Goal: Task Accomplishment & Management: Complete application form

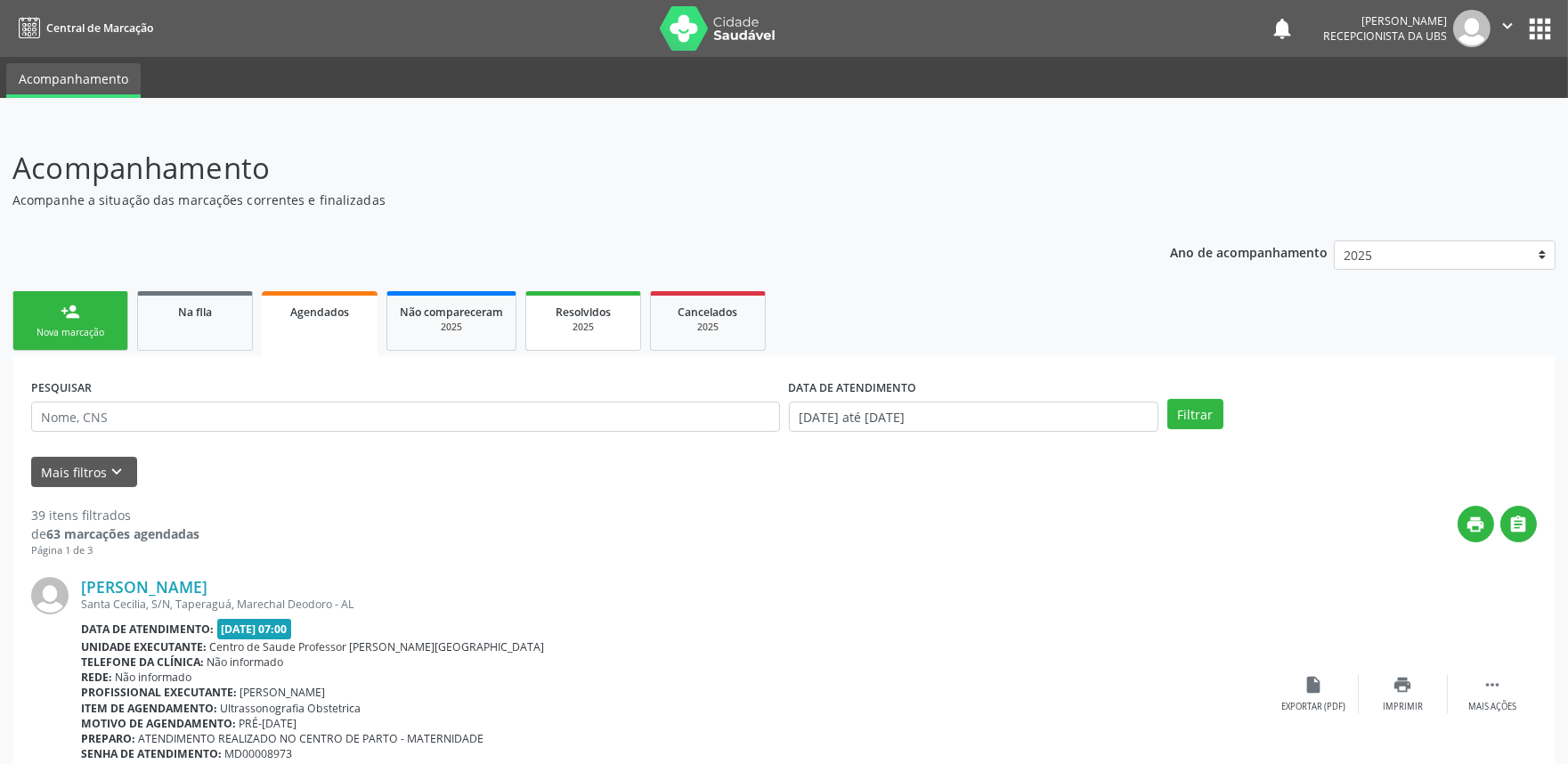
click at [615, 321] on div "2025" at bounding box center [584, 327] width 89 height 13
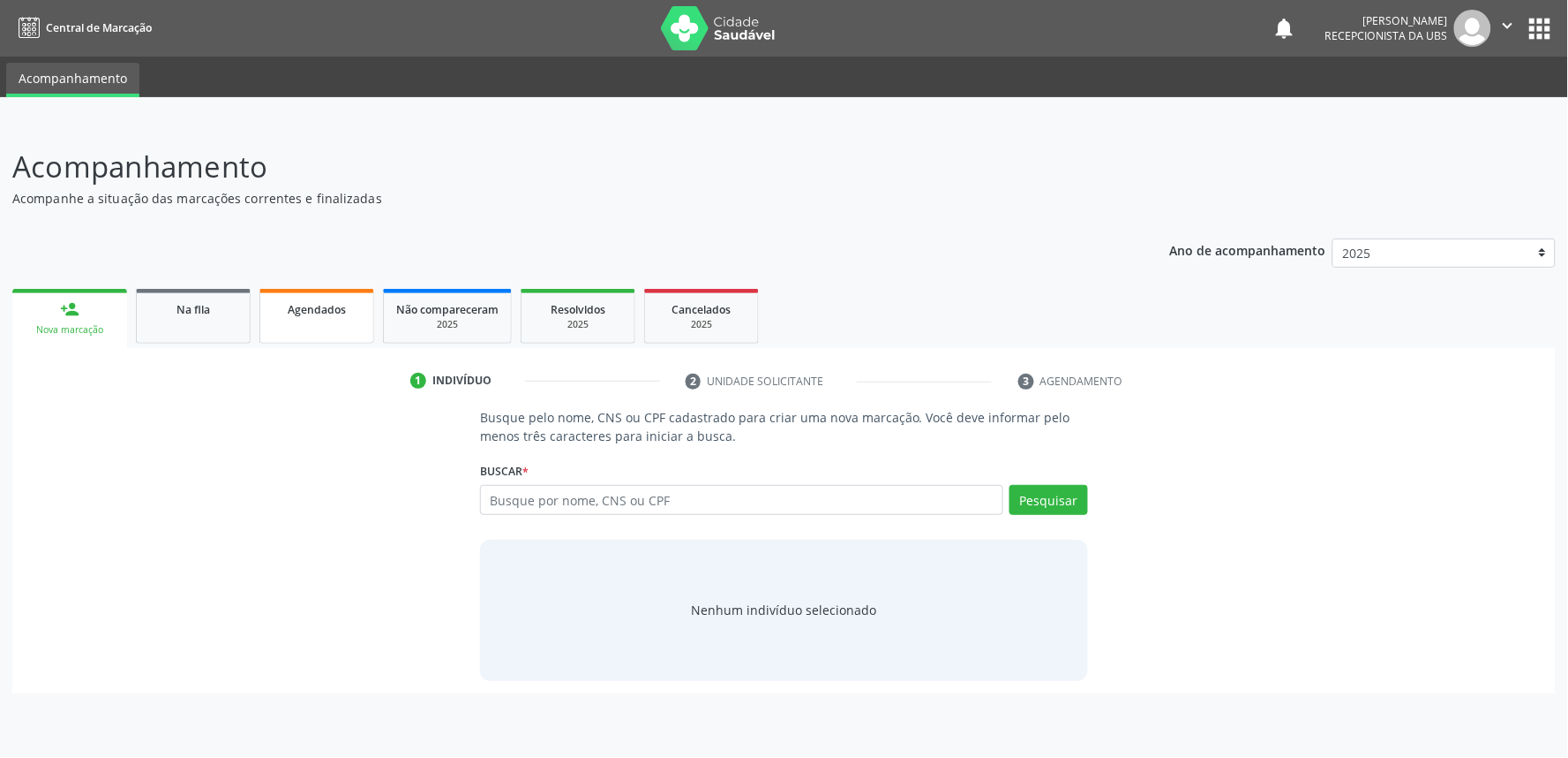
click at [347, 315] on div "Agendados" at bounding box center [317, 308] width 88 height 19
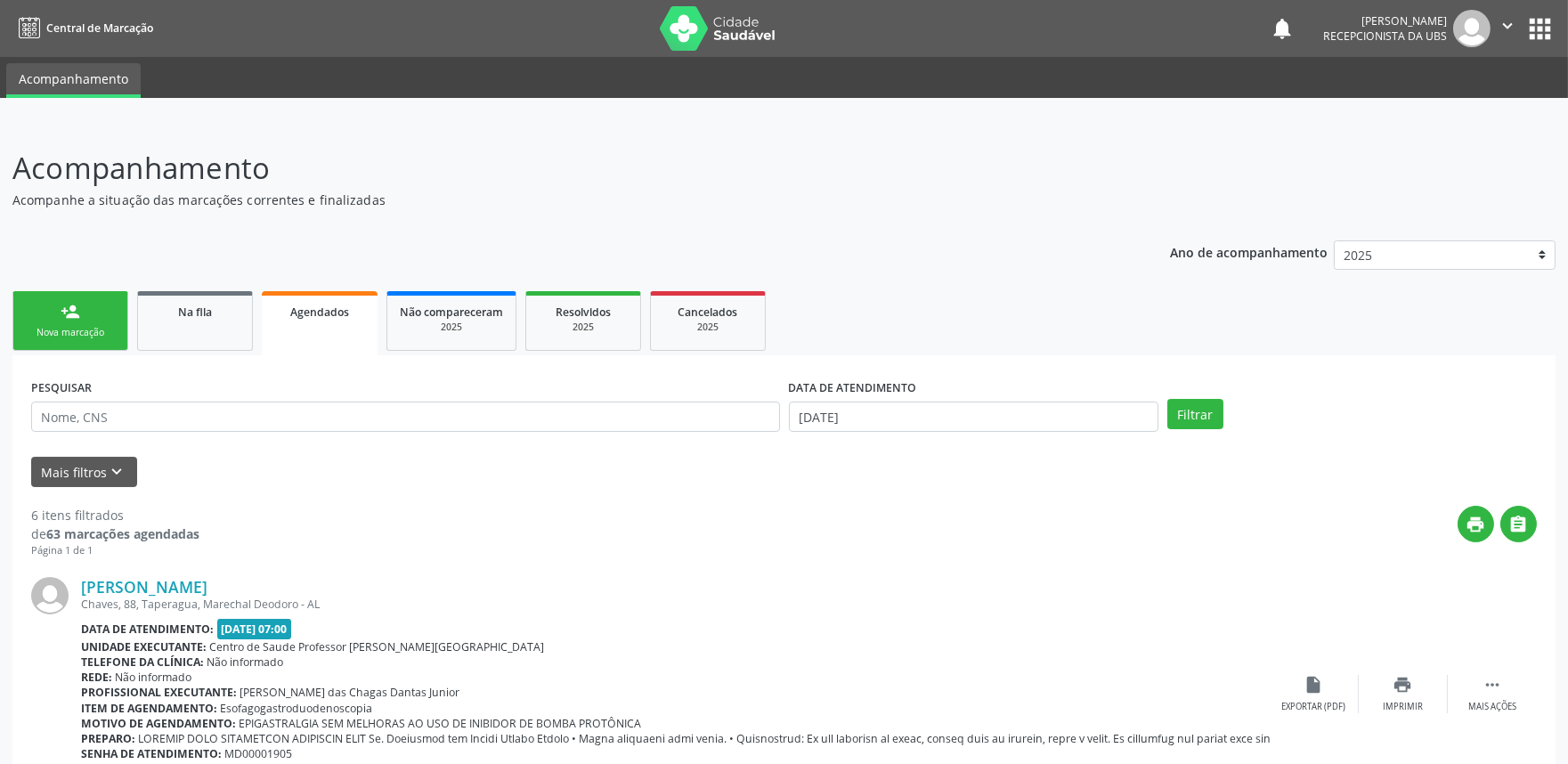
click at [350, 318] on div "Agendados" at bounding box center [320, 311] width 91 height 19
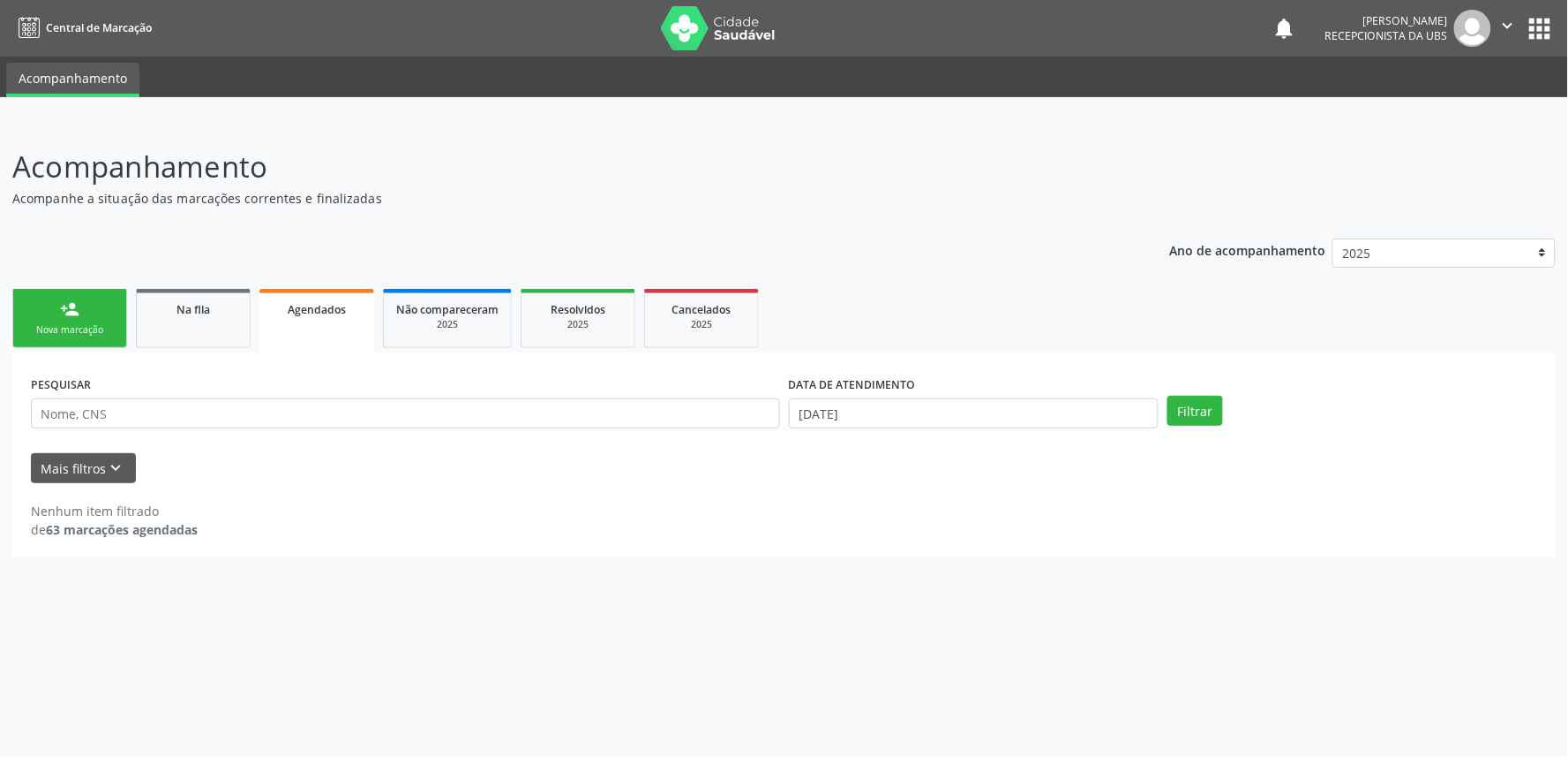
click at [194, 348] on ul "person_add Nova marcação Na fila Agendados Não compareceram 2025 Resolvidos 202…" at bounding box center [784, 318] width 1543 height 68
click at [197, 321] on link "Na fila" at bounding box center [193, 318] width 115 height 59
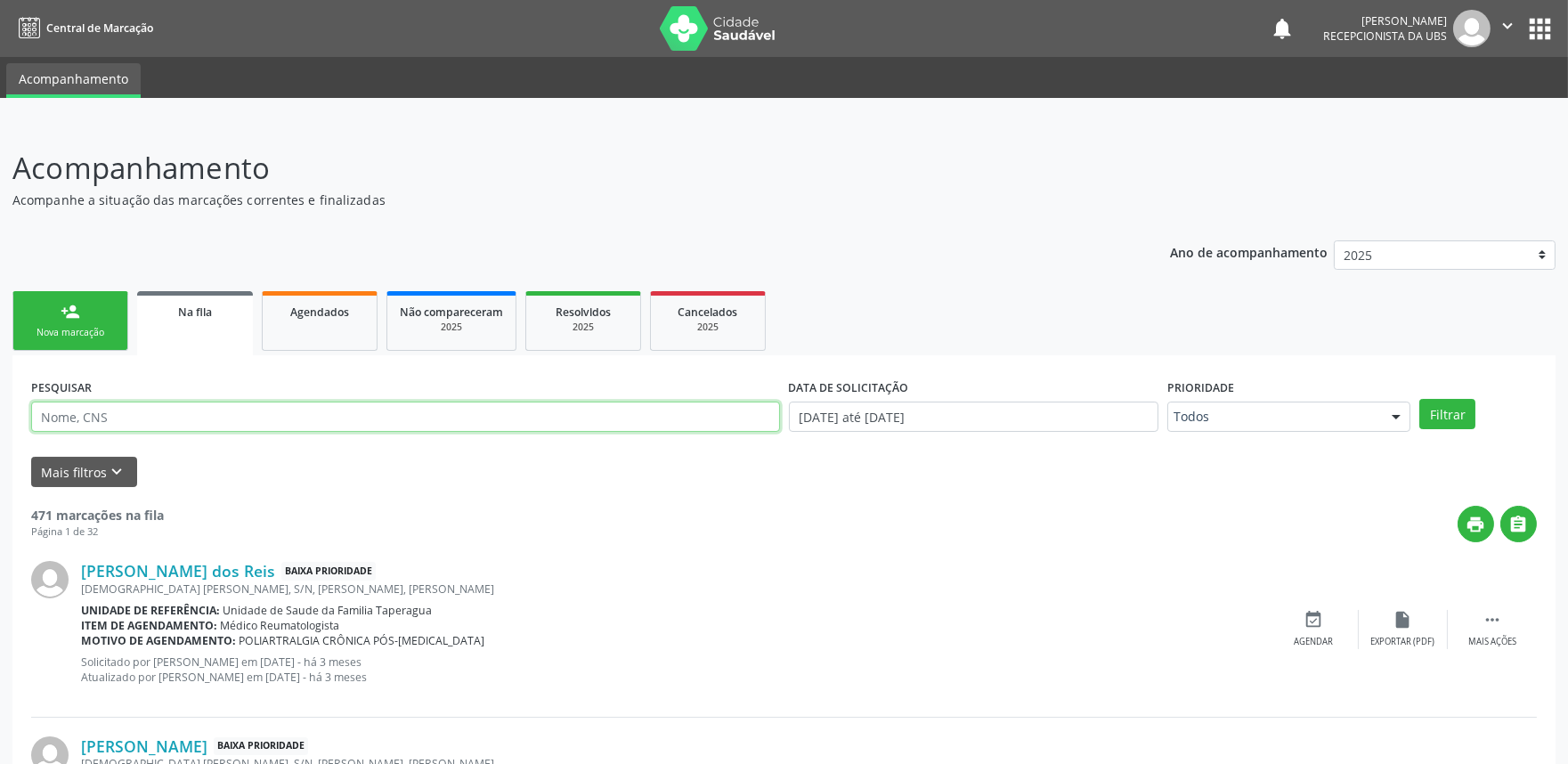
click at [227, 425] on input "text" at bounding box center [405, 417] width 749 height 30
paste input "704602134417627"
type input "704602134417627"
click at [1419, 399] on button "Filtrar" at bounding box center [1447, 414] width 56 height 30
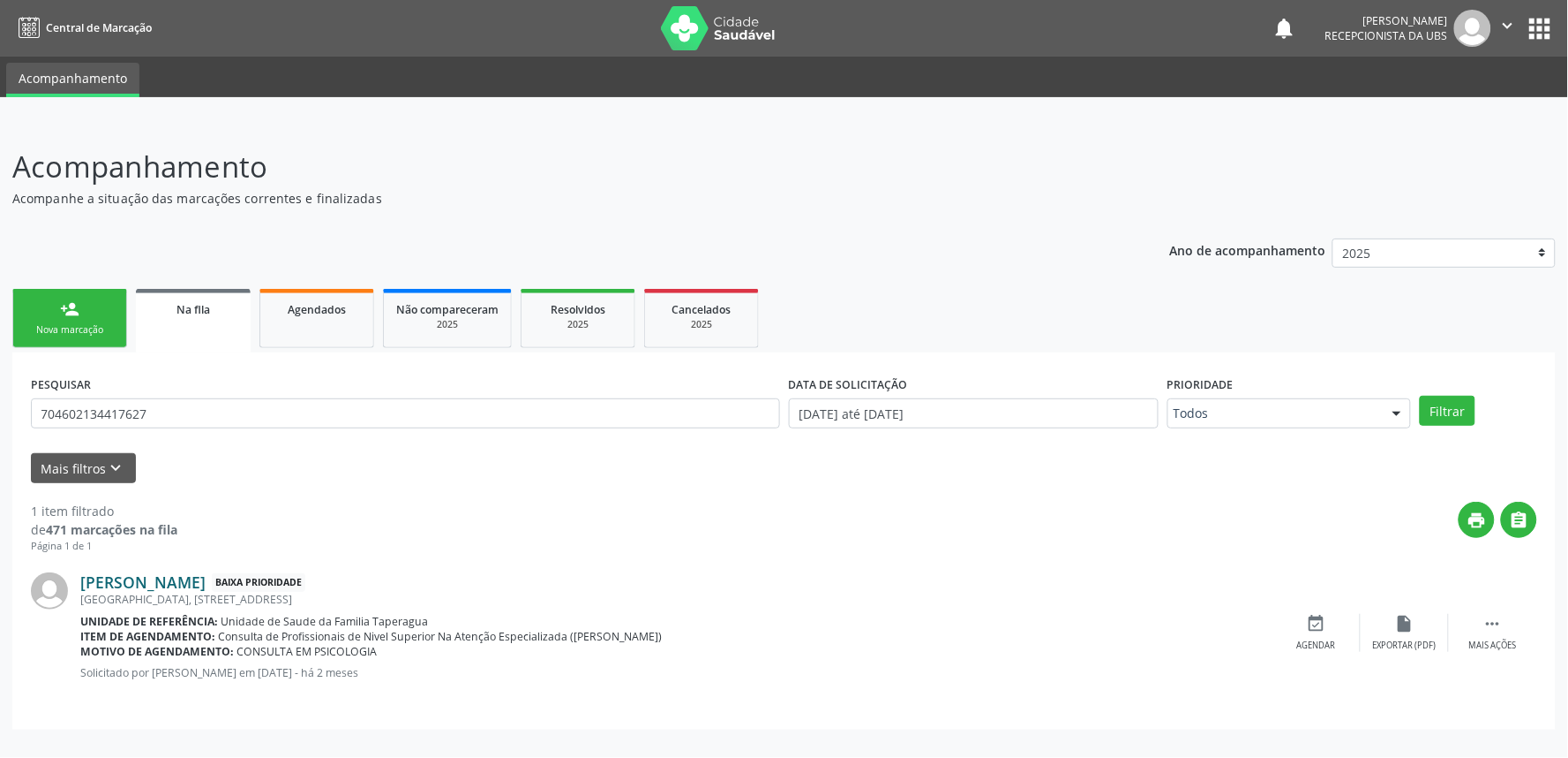
click at [206, 575] on link "[PERSON_NAME]" at bounding box center [143, 582] width 125 height 19
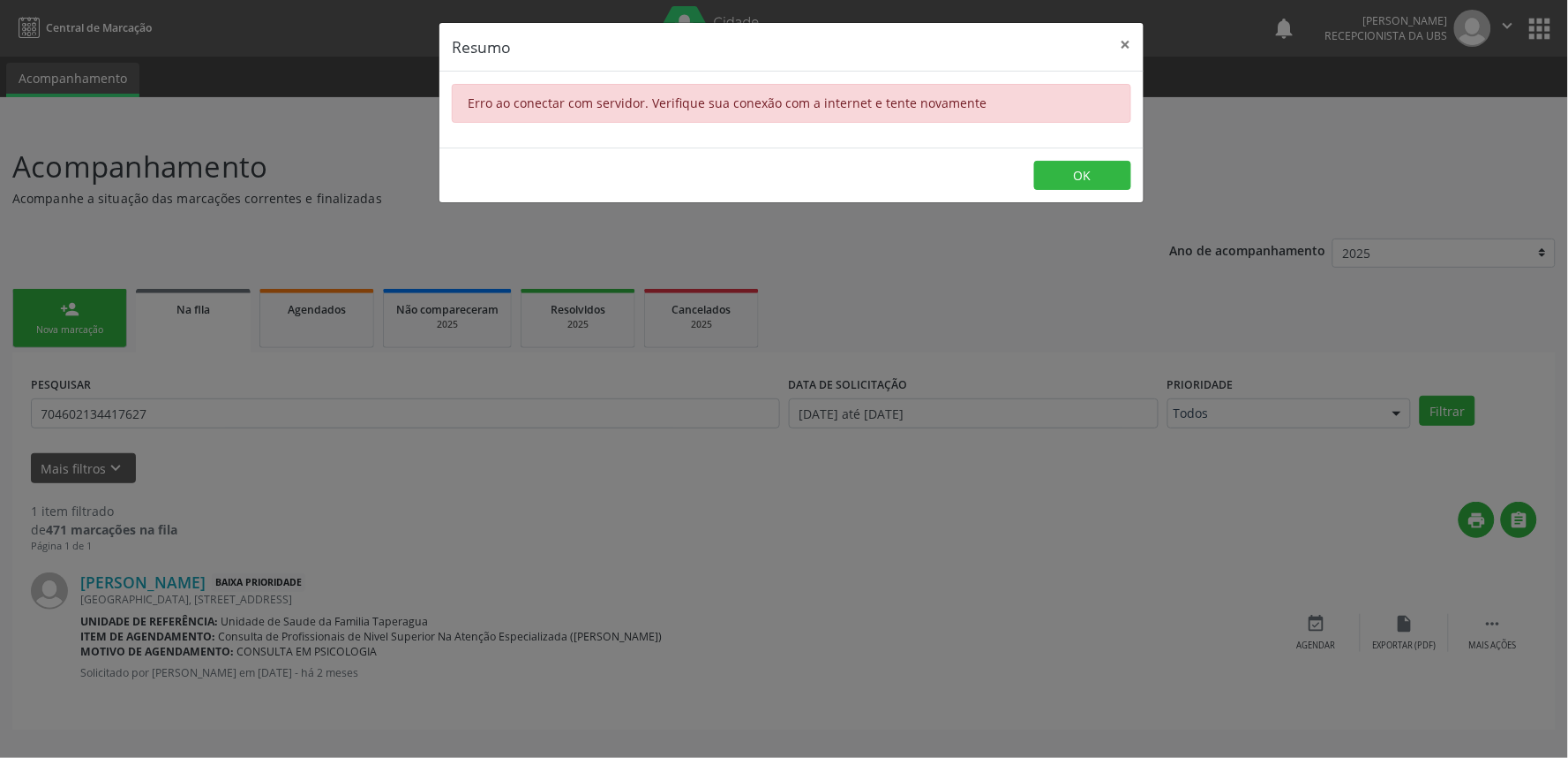
click at [758, 466] on div "Resumo × Erro ao conectar com servidor. Verifique sua conexão com a internet e …" at bounding box center [784, 379] width 1568 height 758
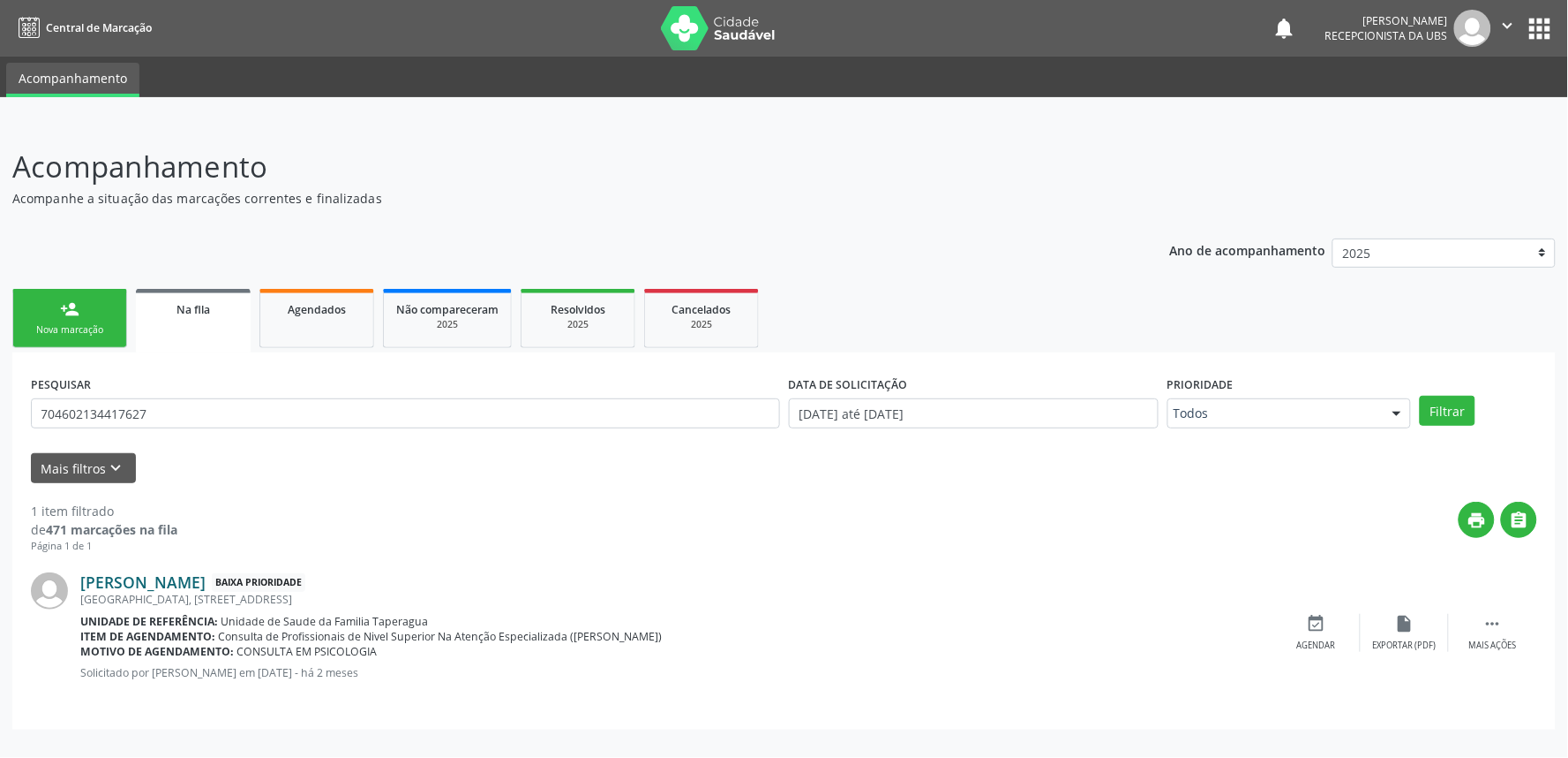
click at [191, 579] on link "[PERSON_NAME]" at bounding box center [143, 582] width 125 height 19
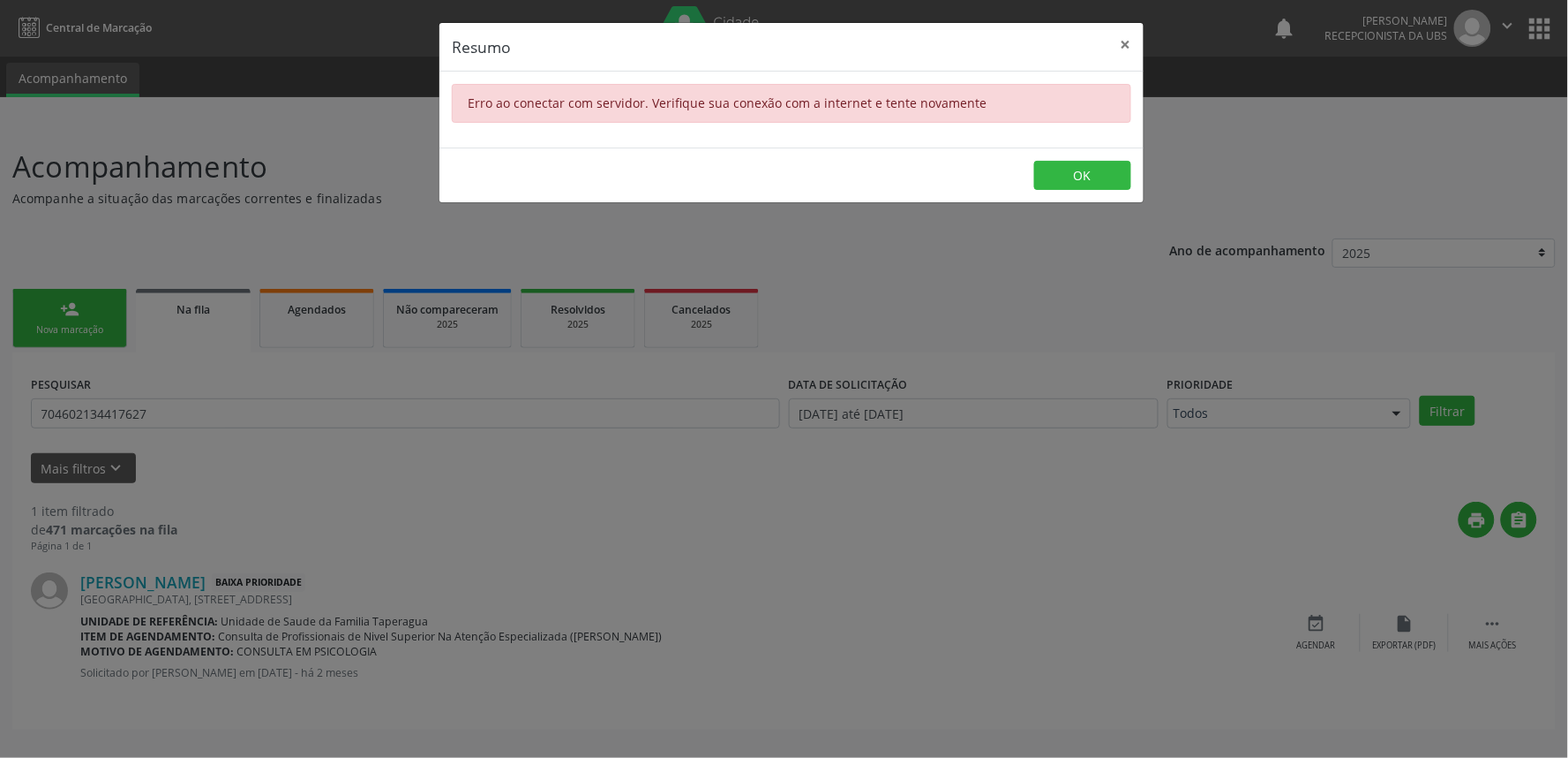
click at [496, 353] on div "Resumo × Erro ao conectar com servidor. Verifique sua conexão com a internet e …" at bounding box center [784, 379] width 1568 height 758
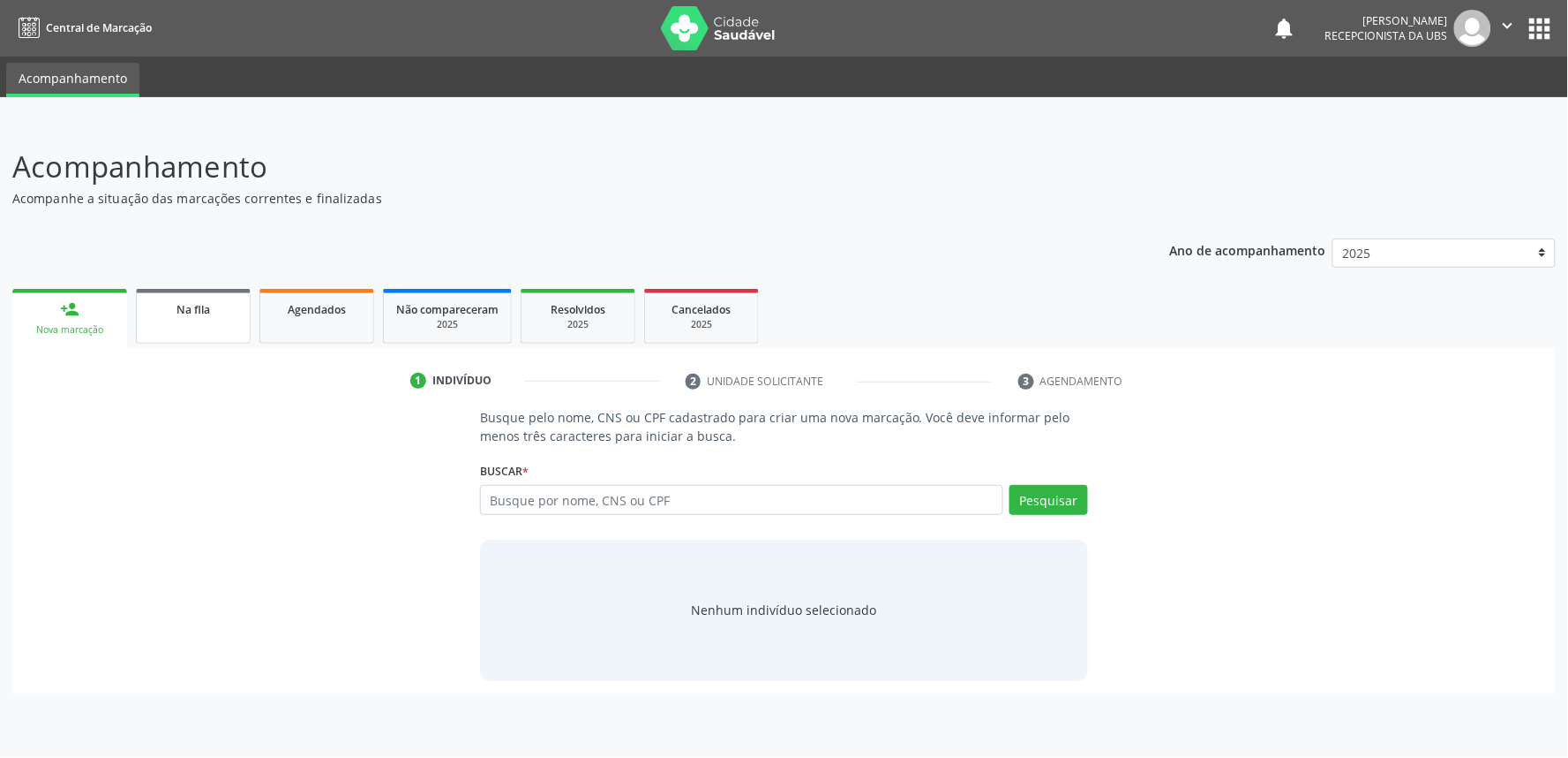
click at [178, 323] on link "Na fila" at bounding box center [193, 316] width 115 height 55
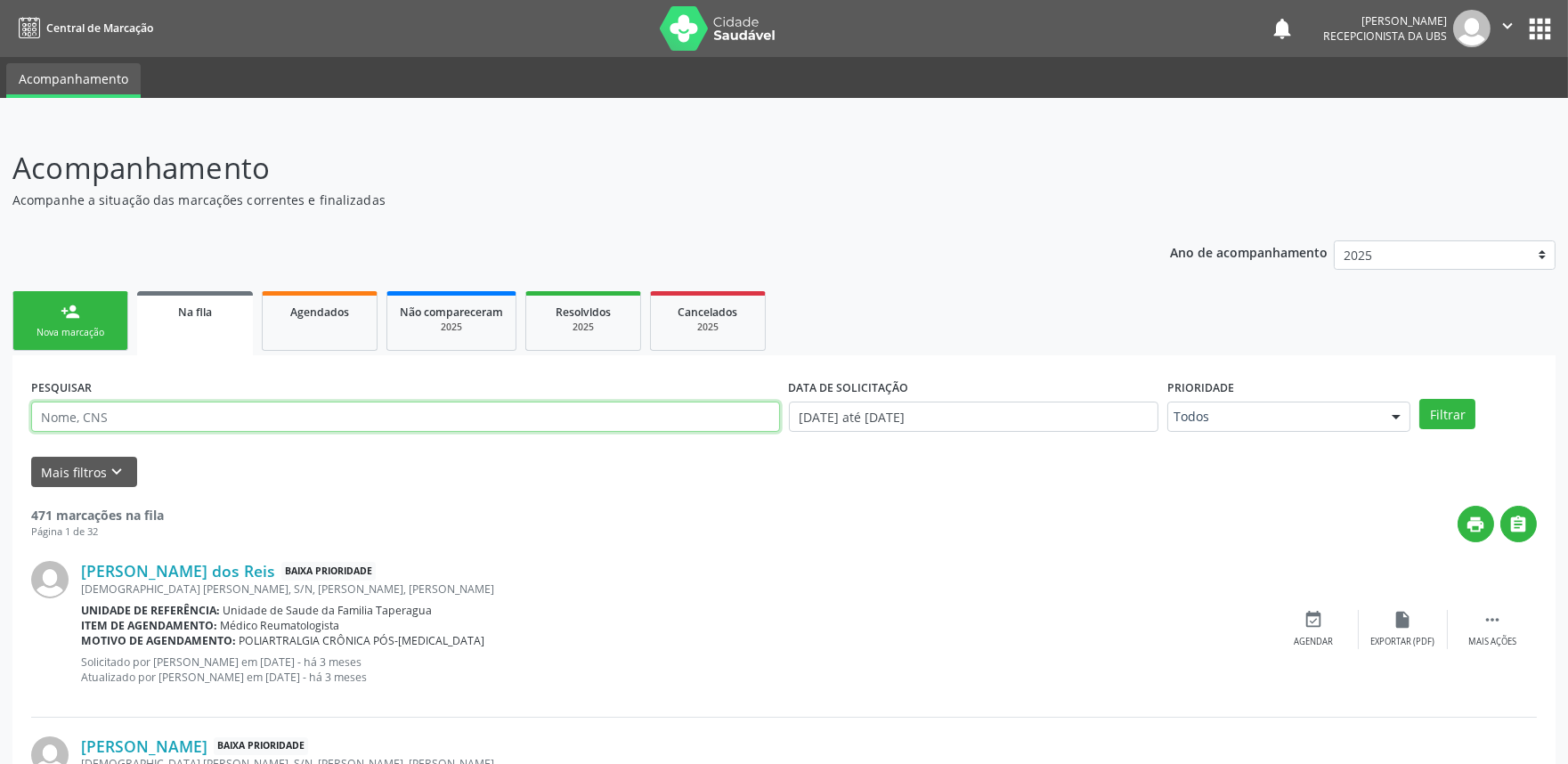
click at [301, 415] on input "text" at bounding box center [405, 417] width 749 height 30
paste input "704602134417627"
type input "704602134417627"
click at [1419, 399] on button "Filtrar" at bounding box center [1447, 414] width 56 height 30
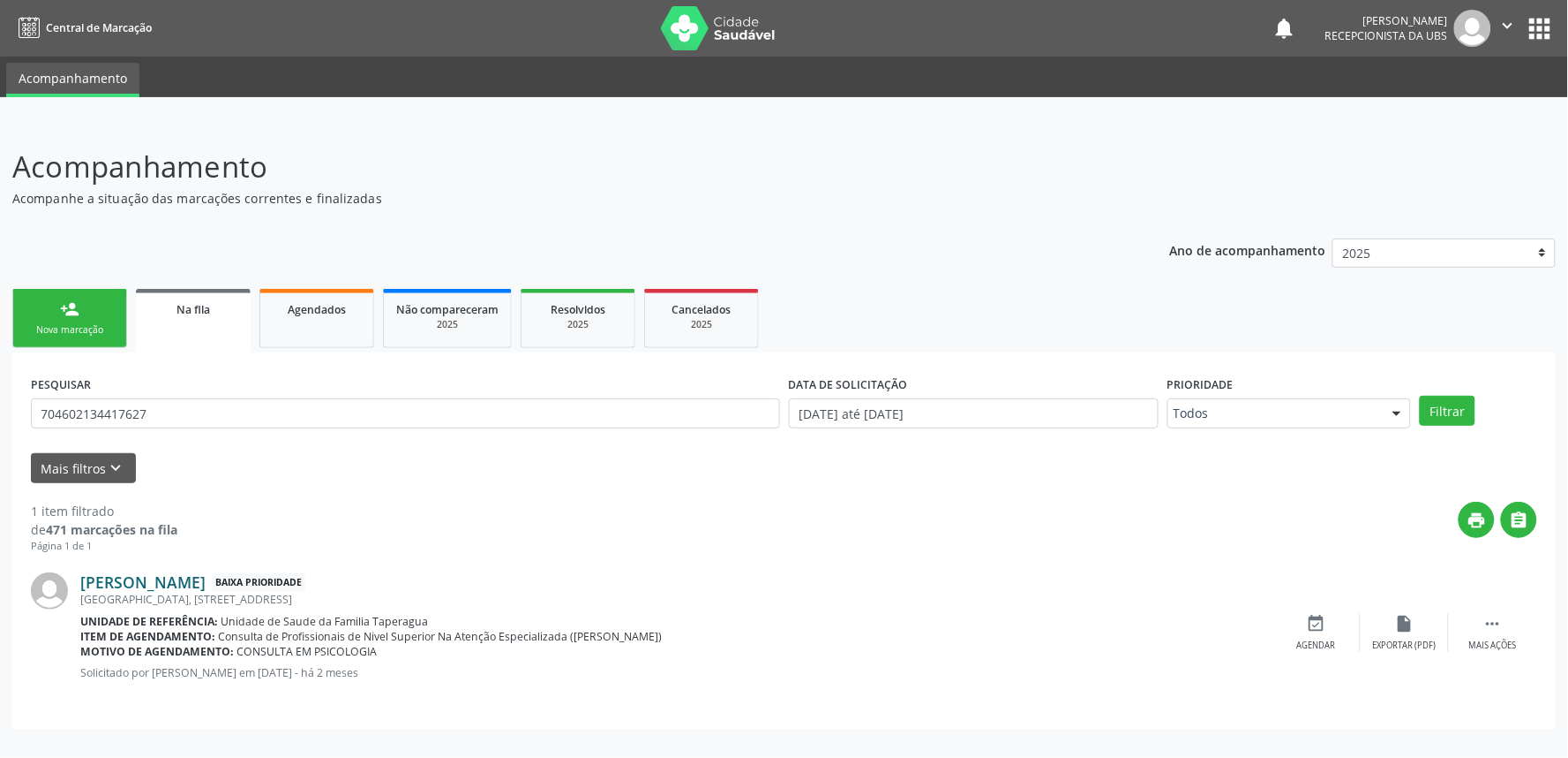
click at [169, 581] on link "Havila Alves dos Santos" at bounding box center [143, 582] width 125 height 19
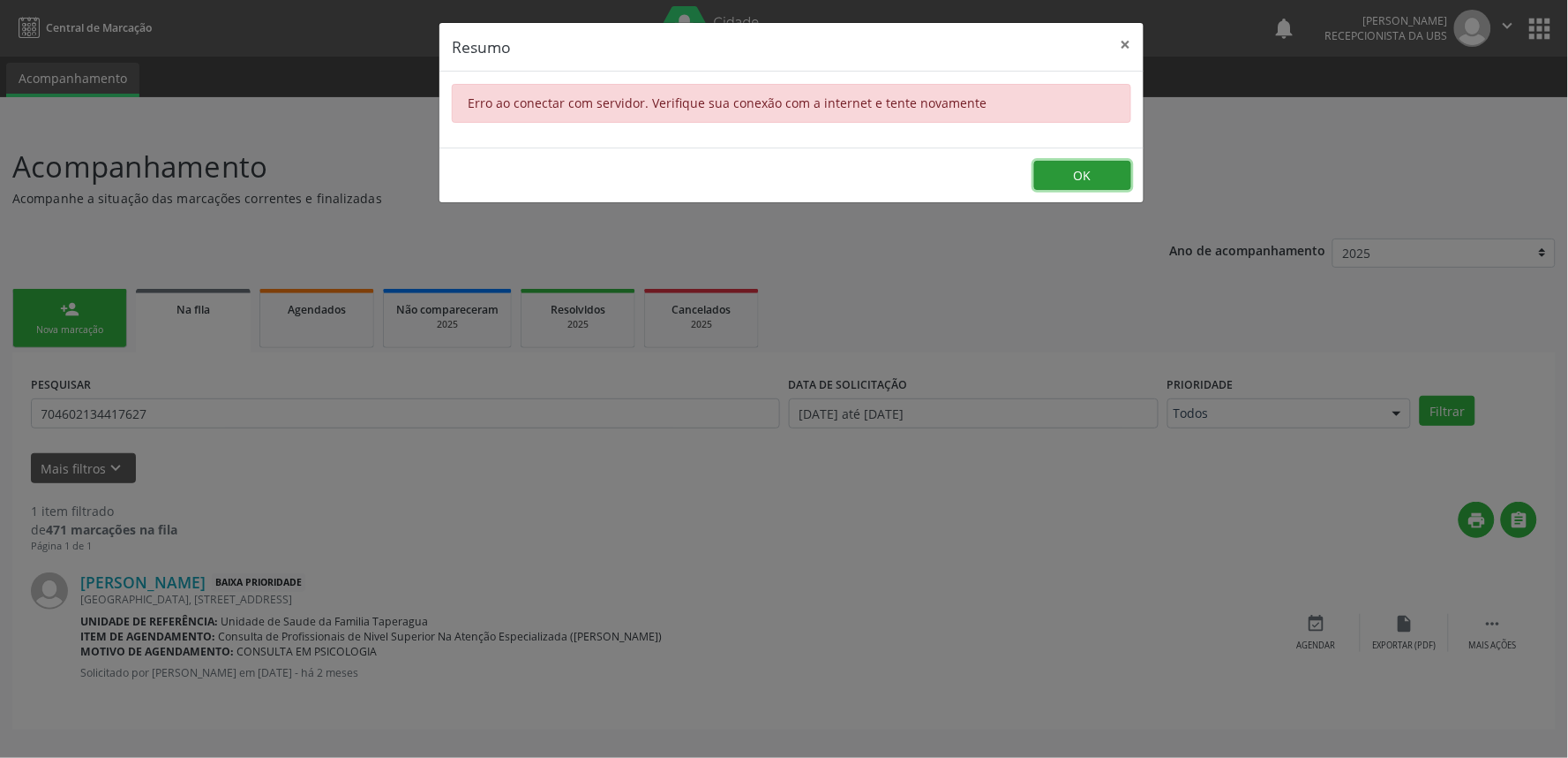
click at [1066, 164] on button "OK" at bounding box center [1083, 176] width 97 height 30
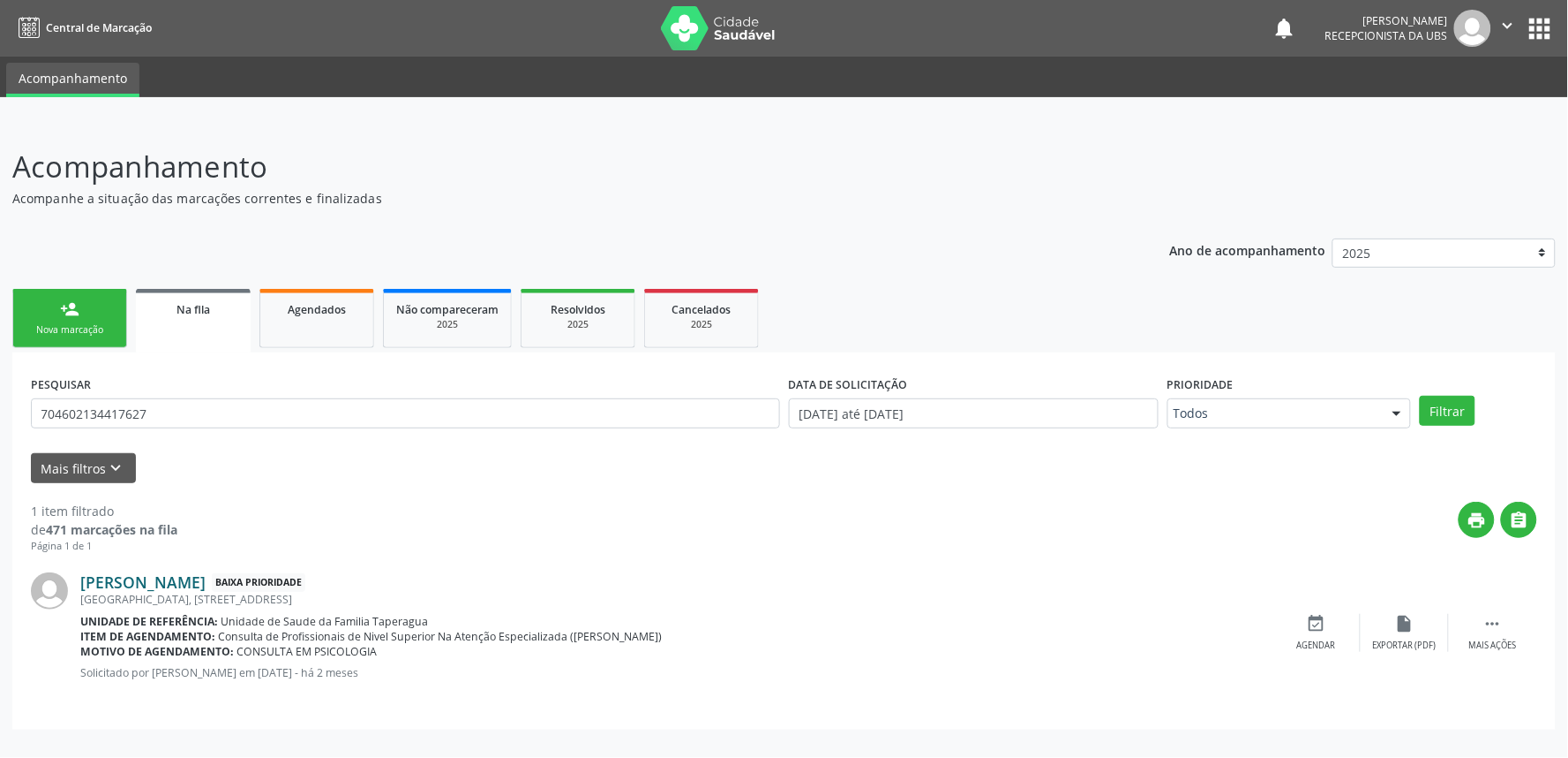
click at [206, 589] on link "[PERSON_NAME]" at bounding box center [143, 582] width 125 height 19
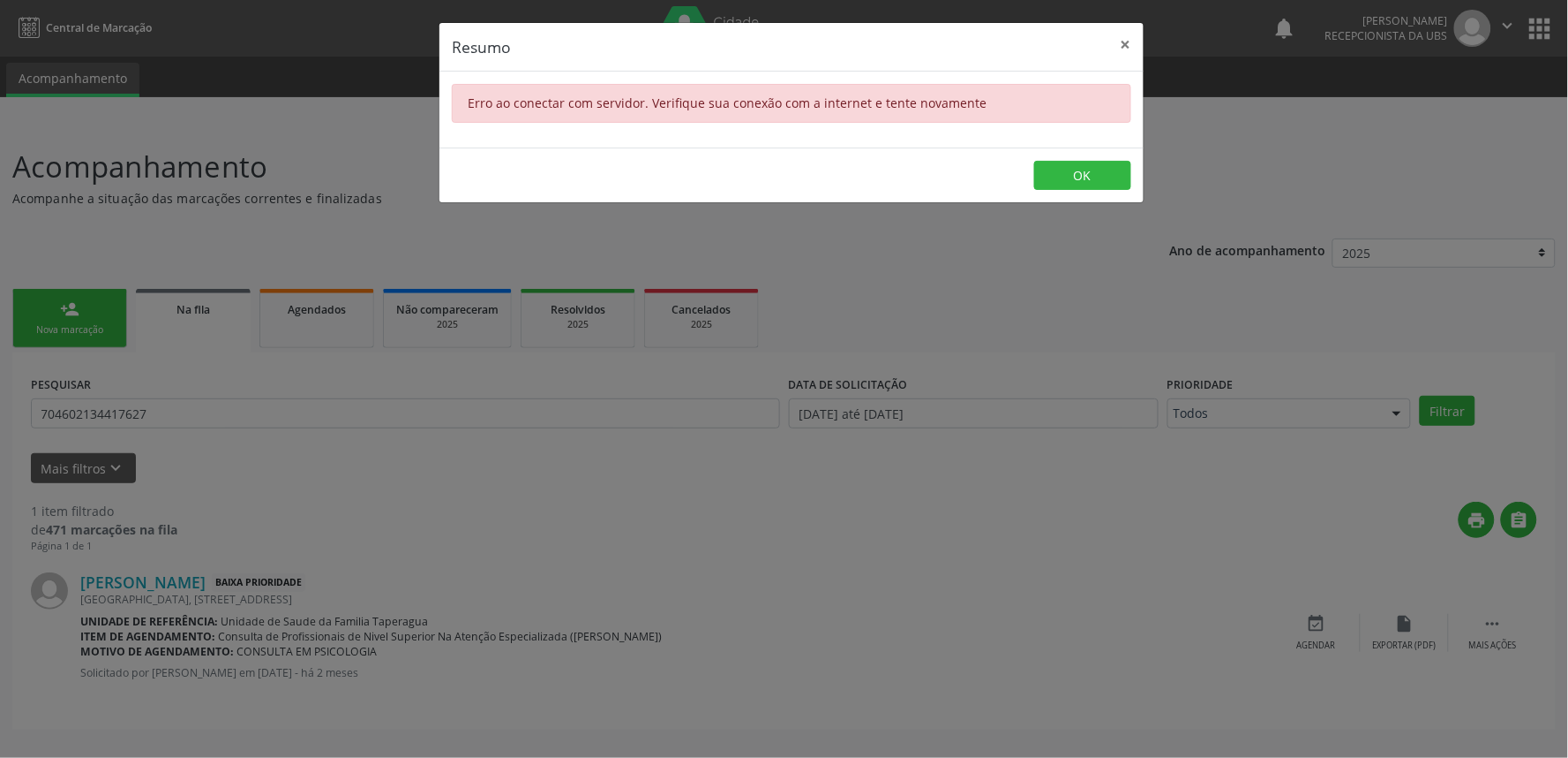
click at [499, 480] on div "Resumo × Erro ao conectar com servidor. Verifique sua conexão com a internet e …" at bounding box center [784, 379] width 1568 height 758
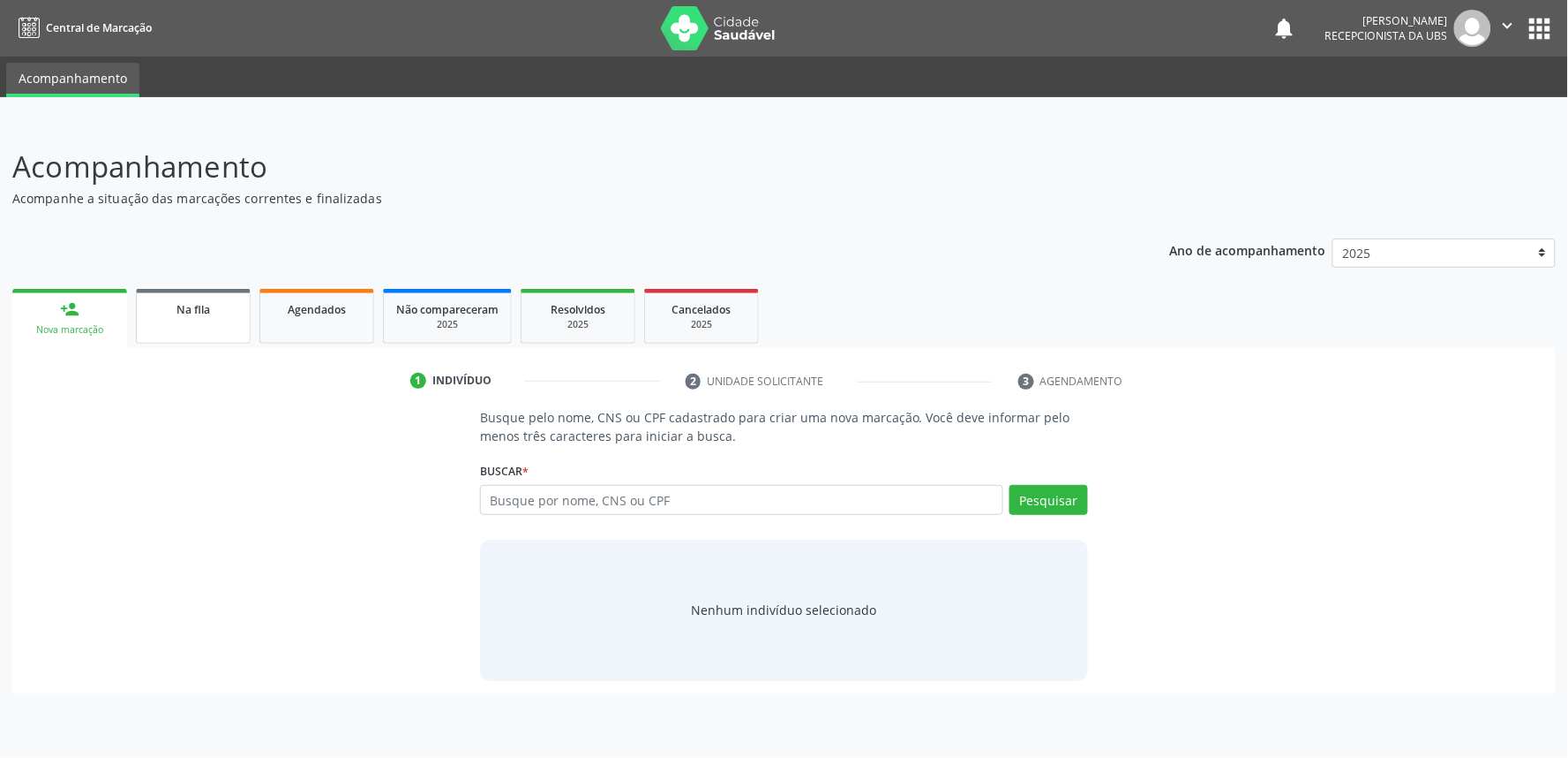
click at [185, 310] on span "Na fila" at bounding box center [193, 309] width 34 height 15
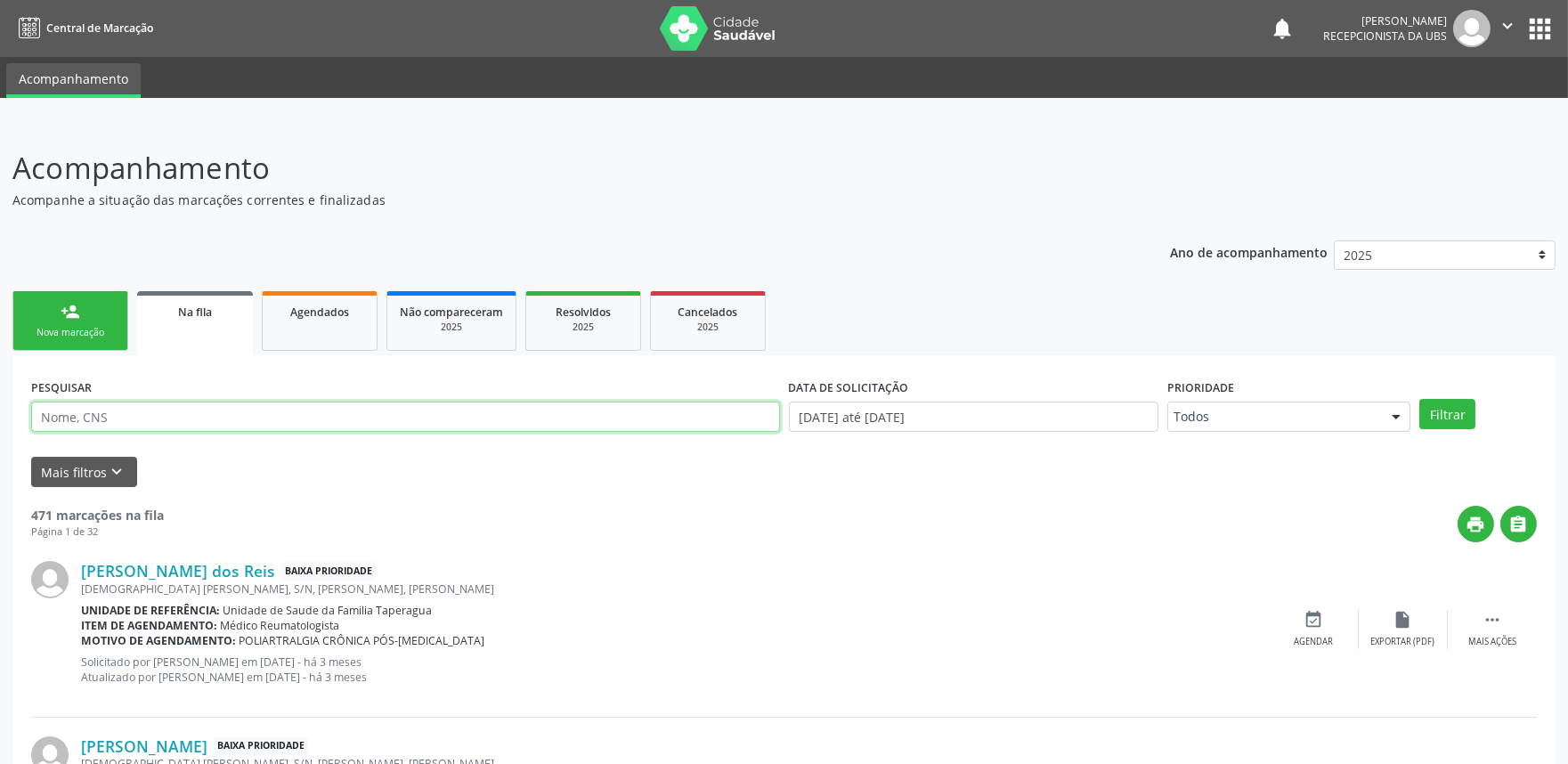
click at [339, 428] on input "text" at bounding box center [405, 417] width 749 height 30
paste input "704602134417627"
type input "704602134417627"
click at [1419, 399] on button "Filtrar" at bounding box center [1447, 414] width 56 height 30
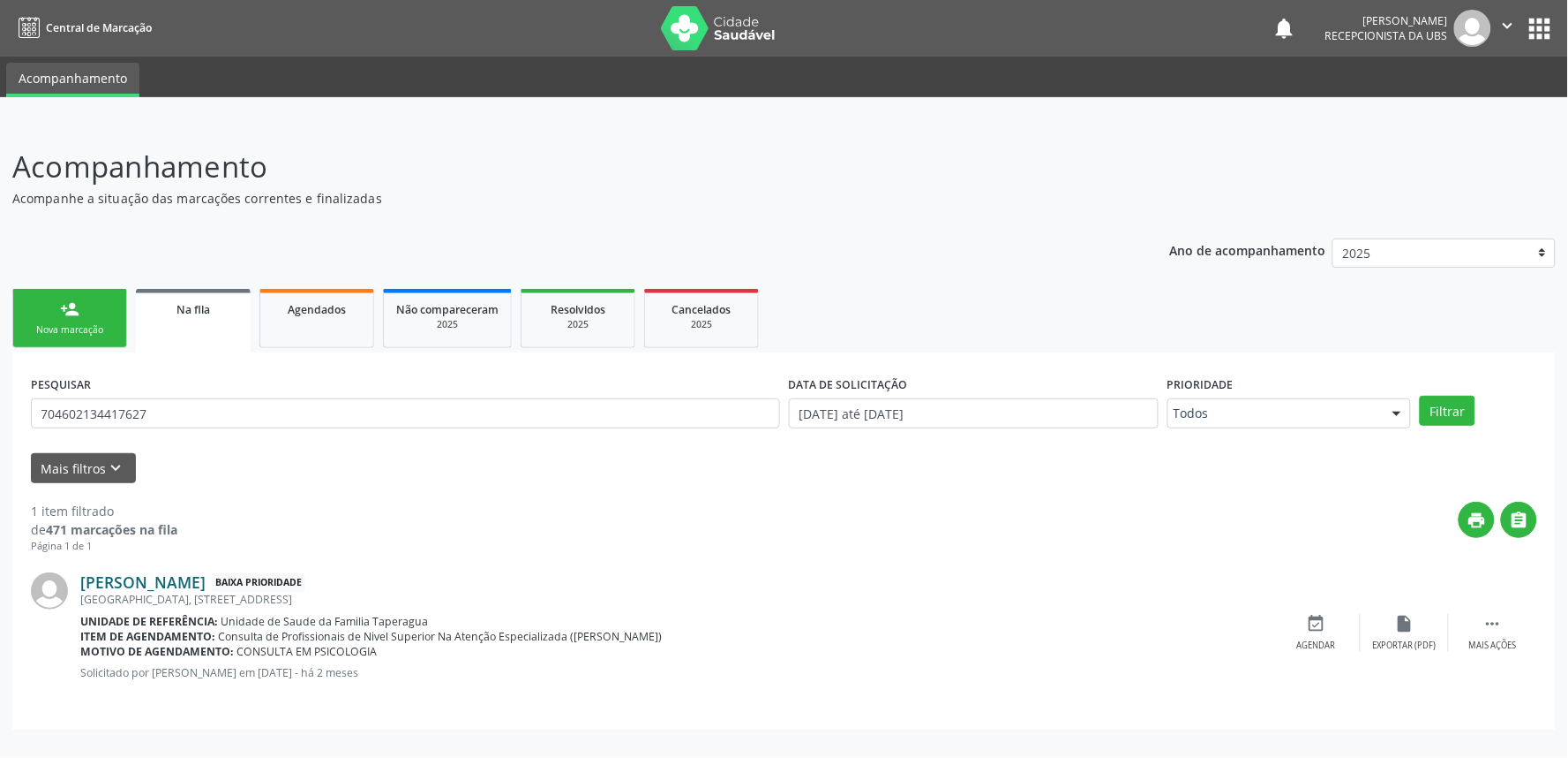
click at [198, 577] on div "Havila Alves dos Santos Baixa Prioridade Porto Grande, 32, Taperagua, Marechal …" at bounding box center [784, 633] width 1506 height 157
click at [198, 577] on link "Havila Alves dos Santos" at bounding box center [143, 582] width 125 height 19
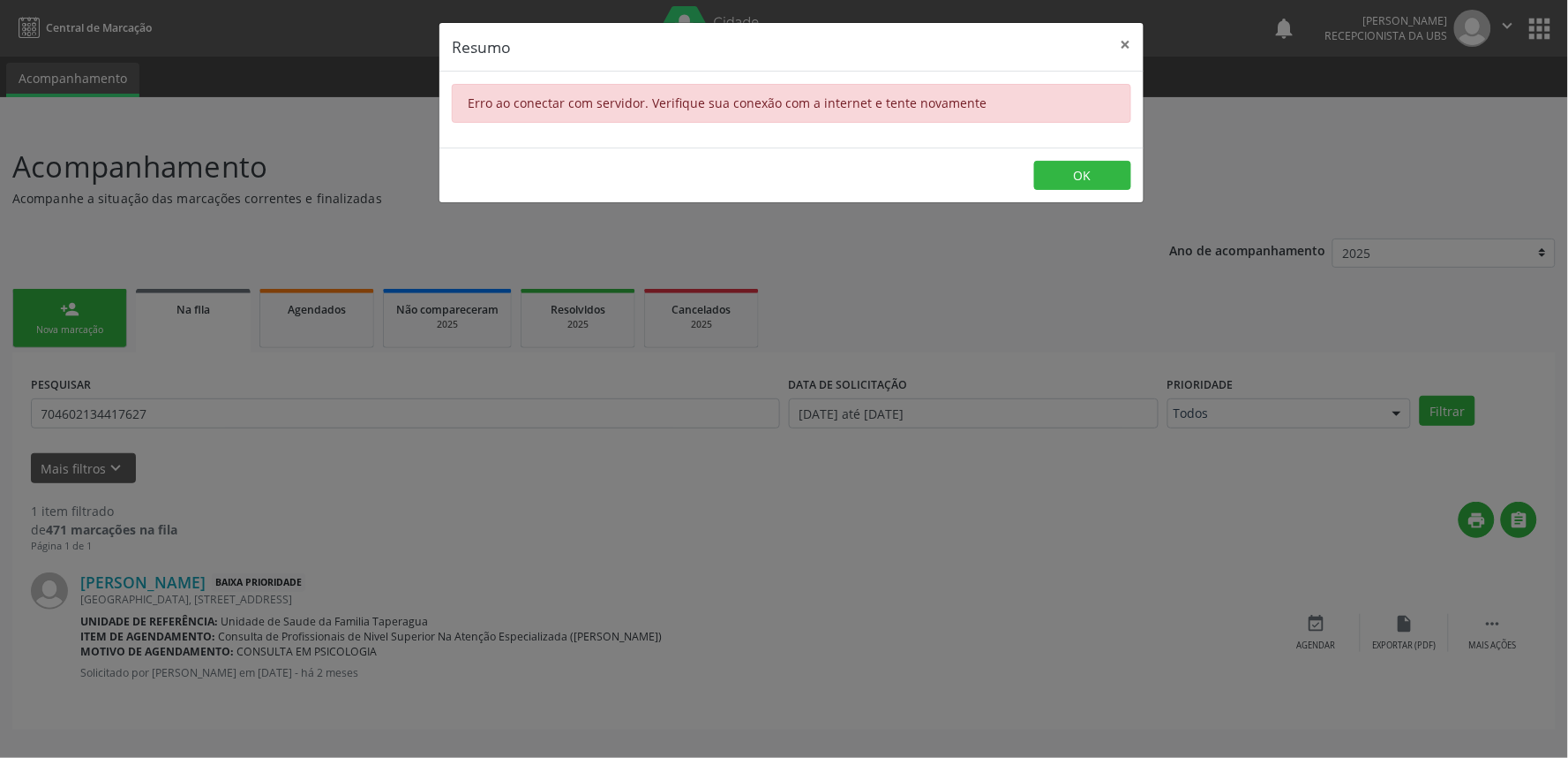
click at [418, 345] on div "Resumo × Erro ao conectar com servidor. Verifique sua conexão com a internet e …" at bounding box center [784, 379] width 1568 height 758
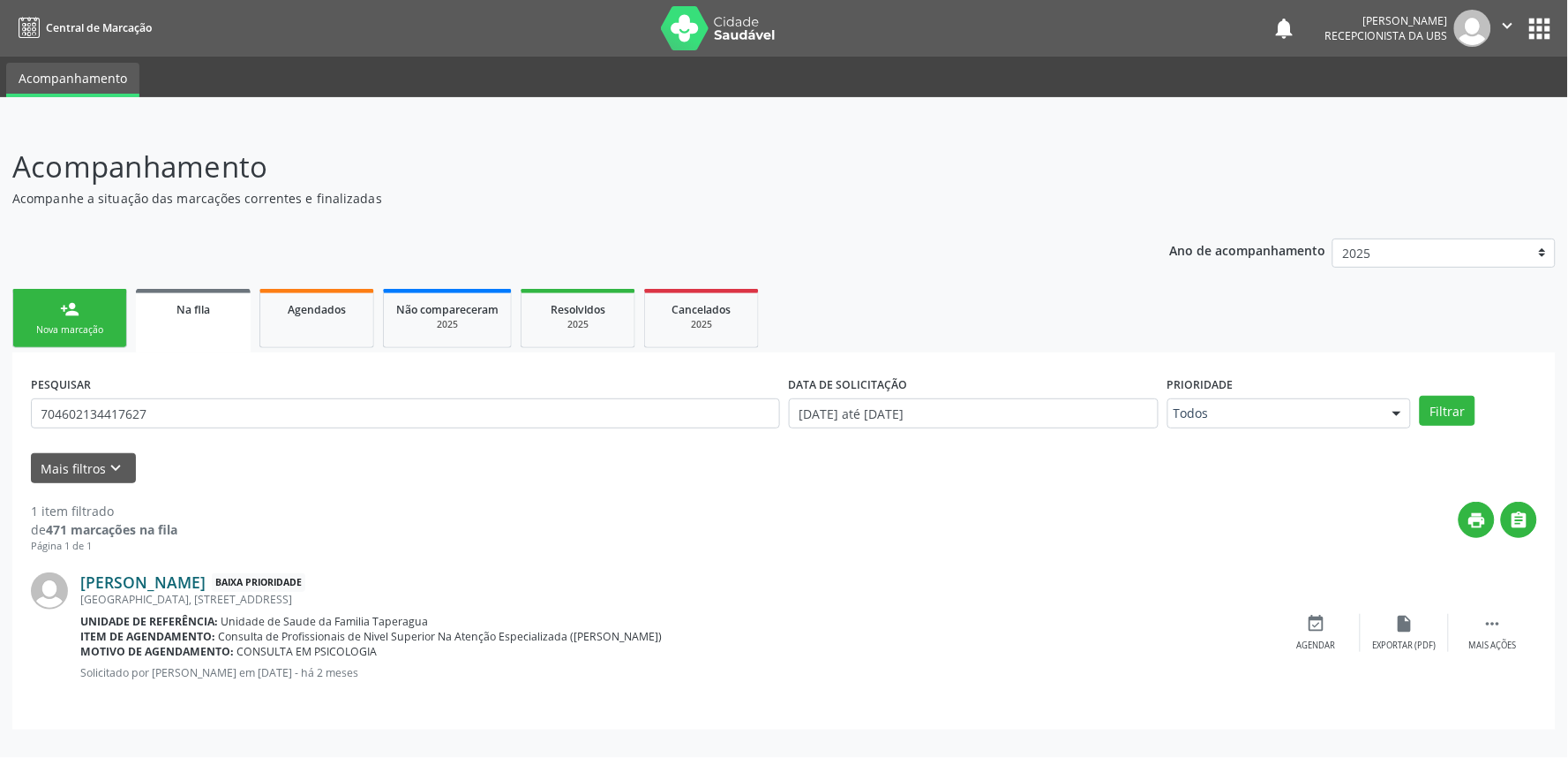
click at [199, 576] on link "Havila Alves dos Santos" at bounding box center [143, 582] width 125 height 19
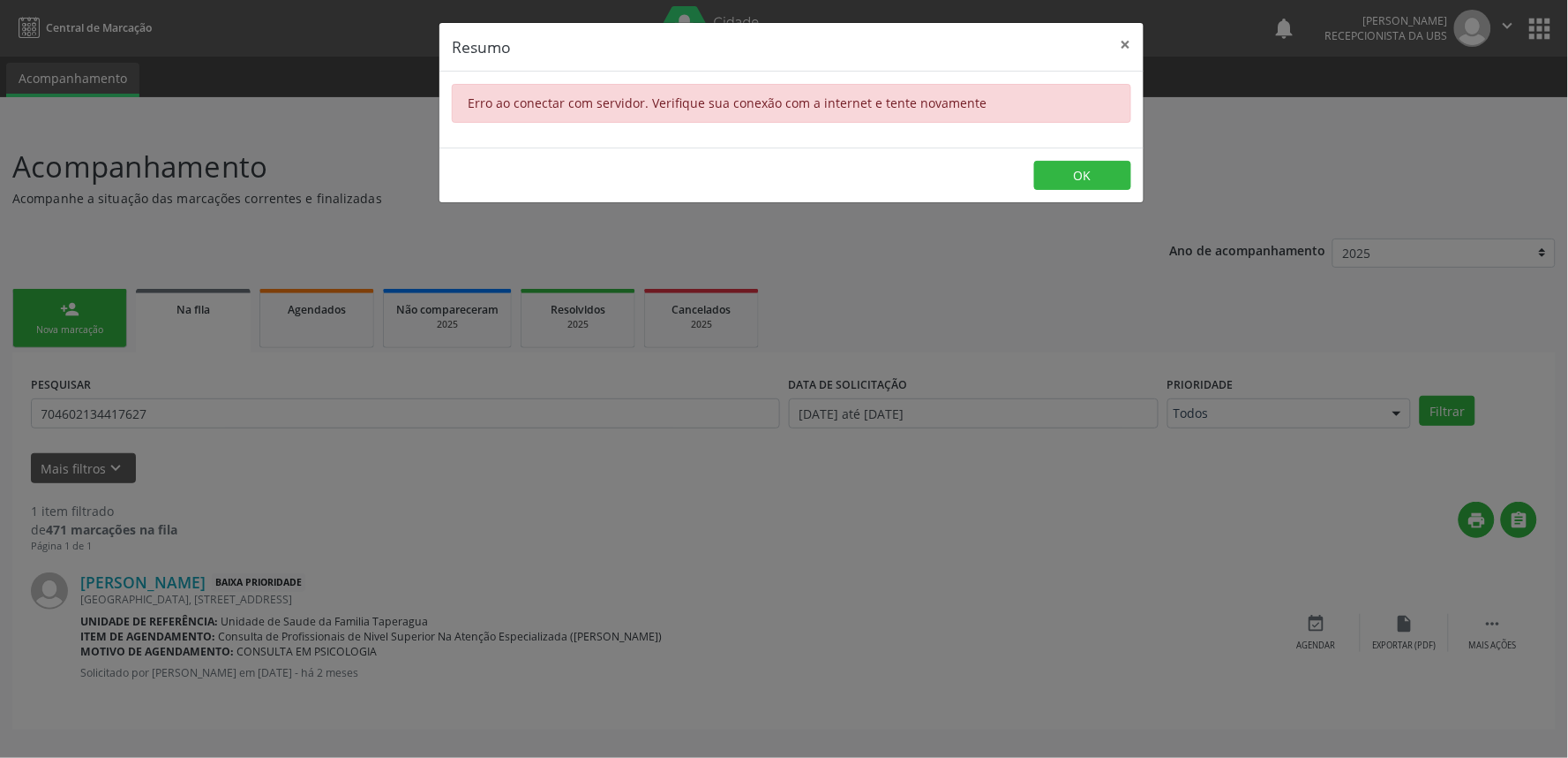
click at [819, 396] on div "Resumo × Erro ao conectar com servidor. Verifique sua conexão com a internet e …" at bounding box center [784, 379] width 1568 height 758
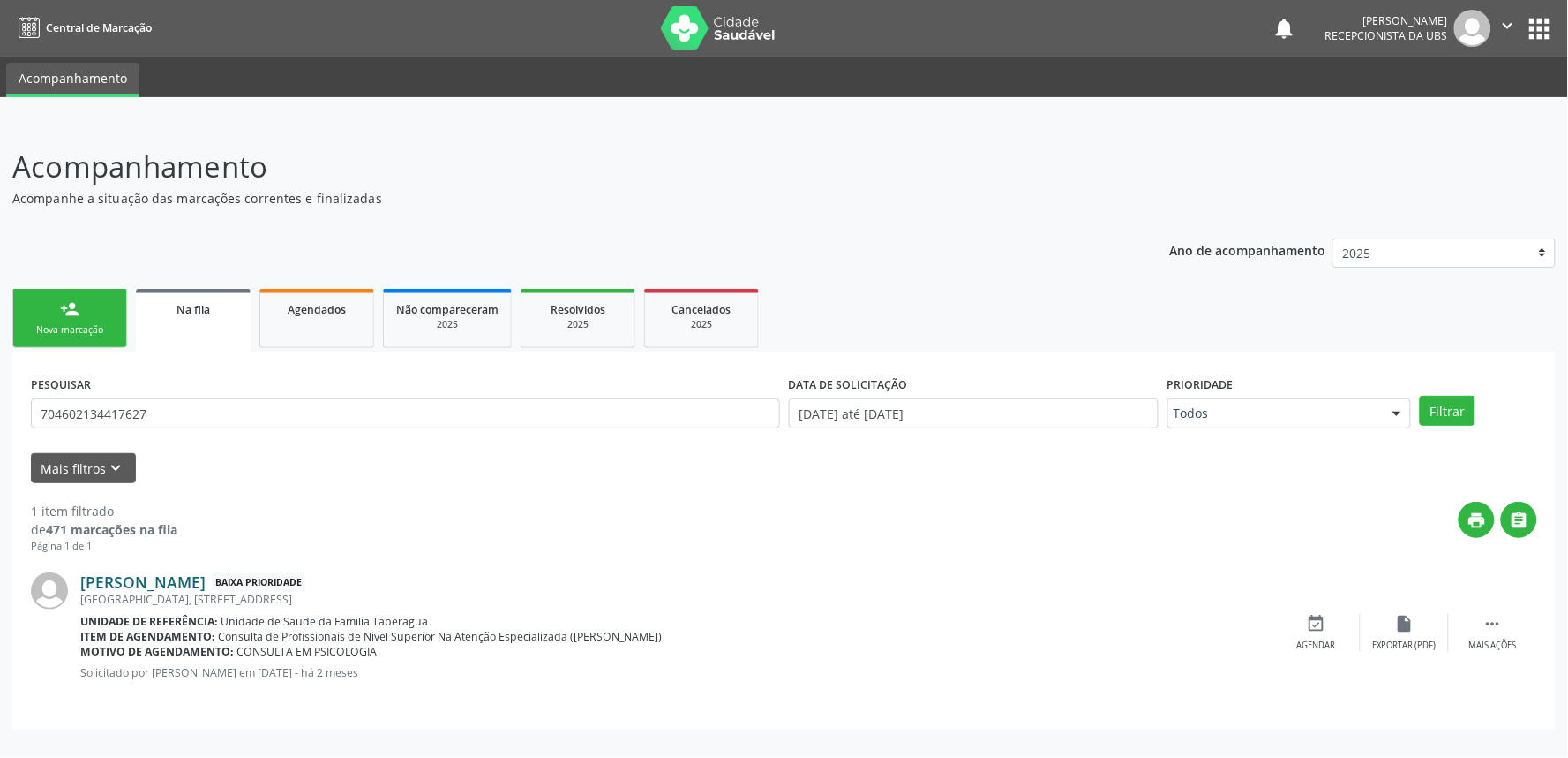
click at [201, 583] on link "Havila Alves dos Santos" at bounding box center [143, 582] width 125 height 19
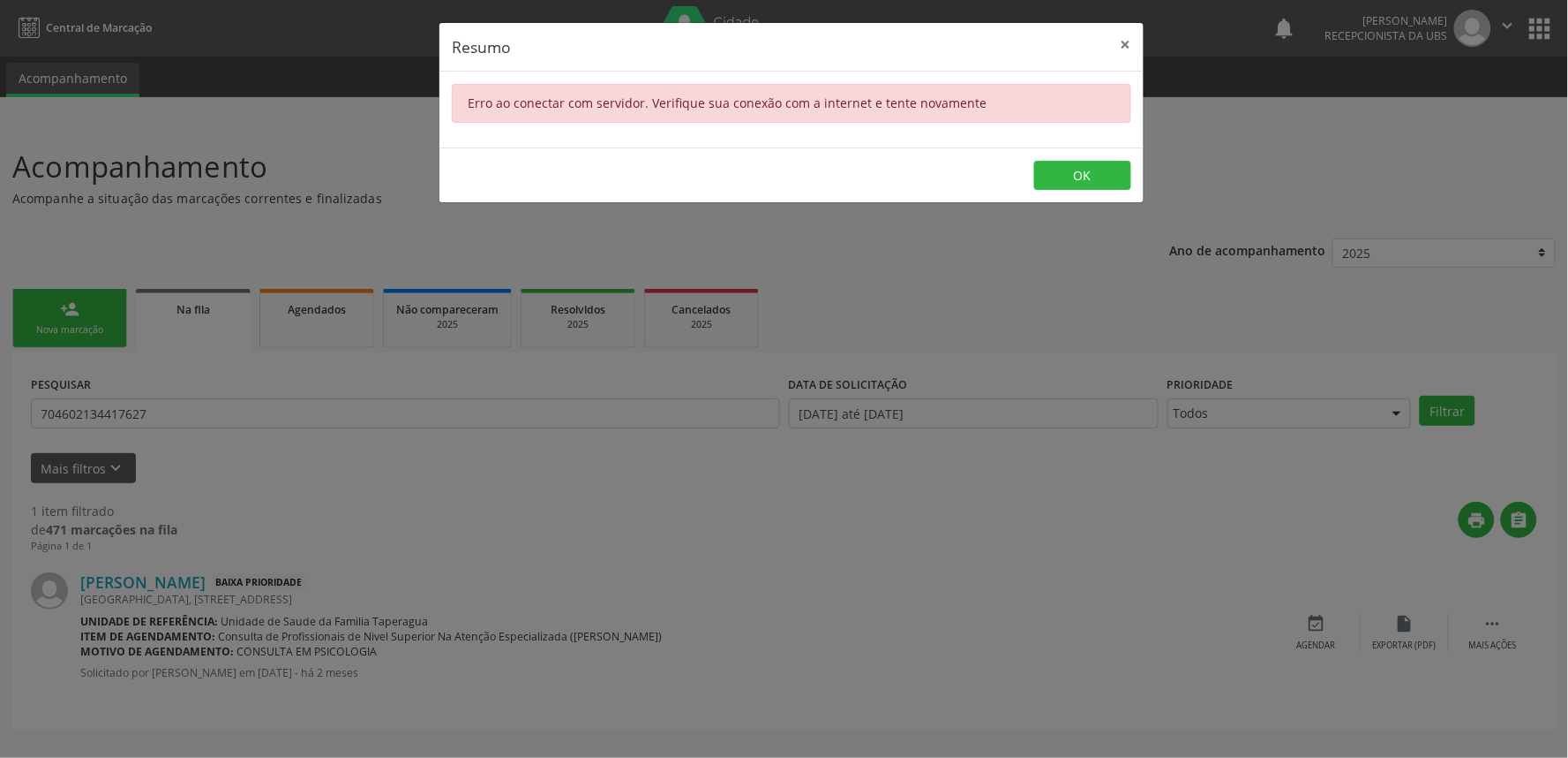
click at [528, 566] on div "Resumo × Erro ao conectar com servidor. Verifique sua conexão com a internet e …" at bounding box center [784, 379] width 1568 height 758
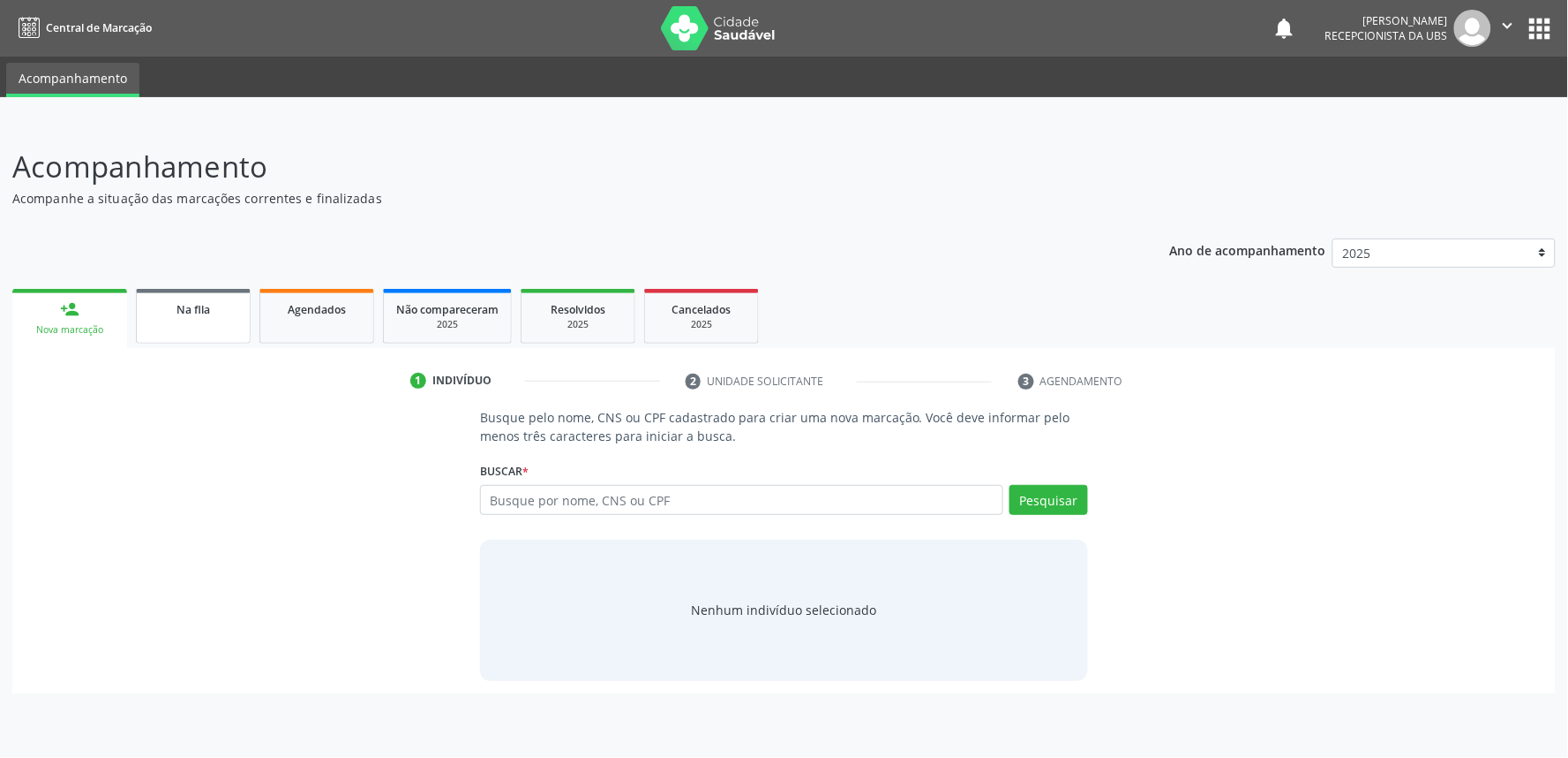
click at [179, 323] on link "Na fila" at bounding box center [193, 316] width 115 height 55
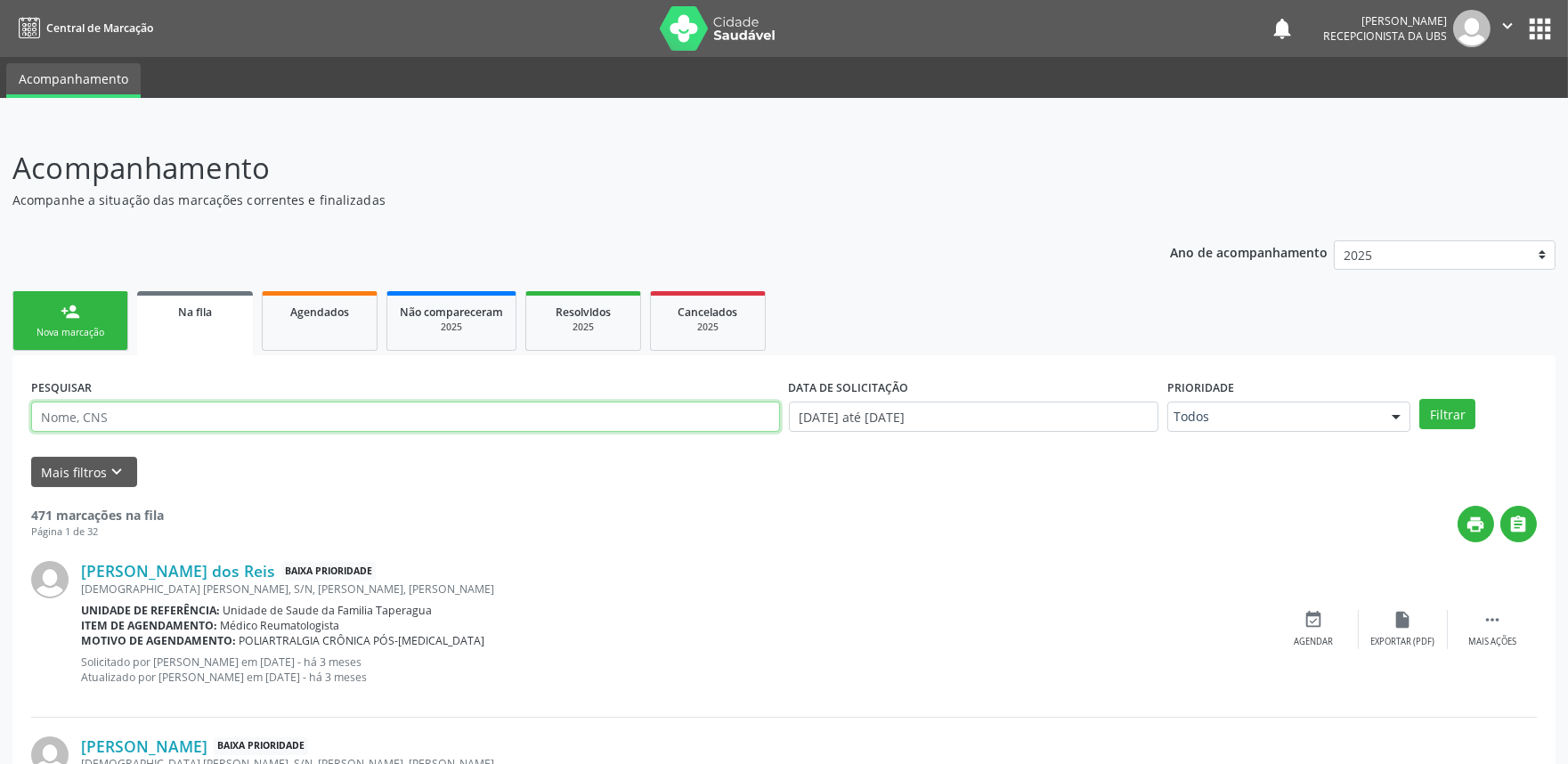
click at [238, 420] on input "text" at bounding box center [405, 417] width 749 height 30
paste input "704602134417627"
type input "704602134417627"
click at [1419, 399] on button "Filtrar" at bounding box center [1447, 414] width 56 height 30
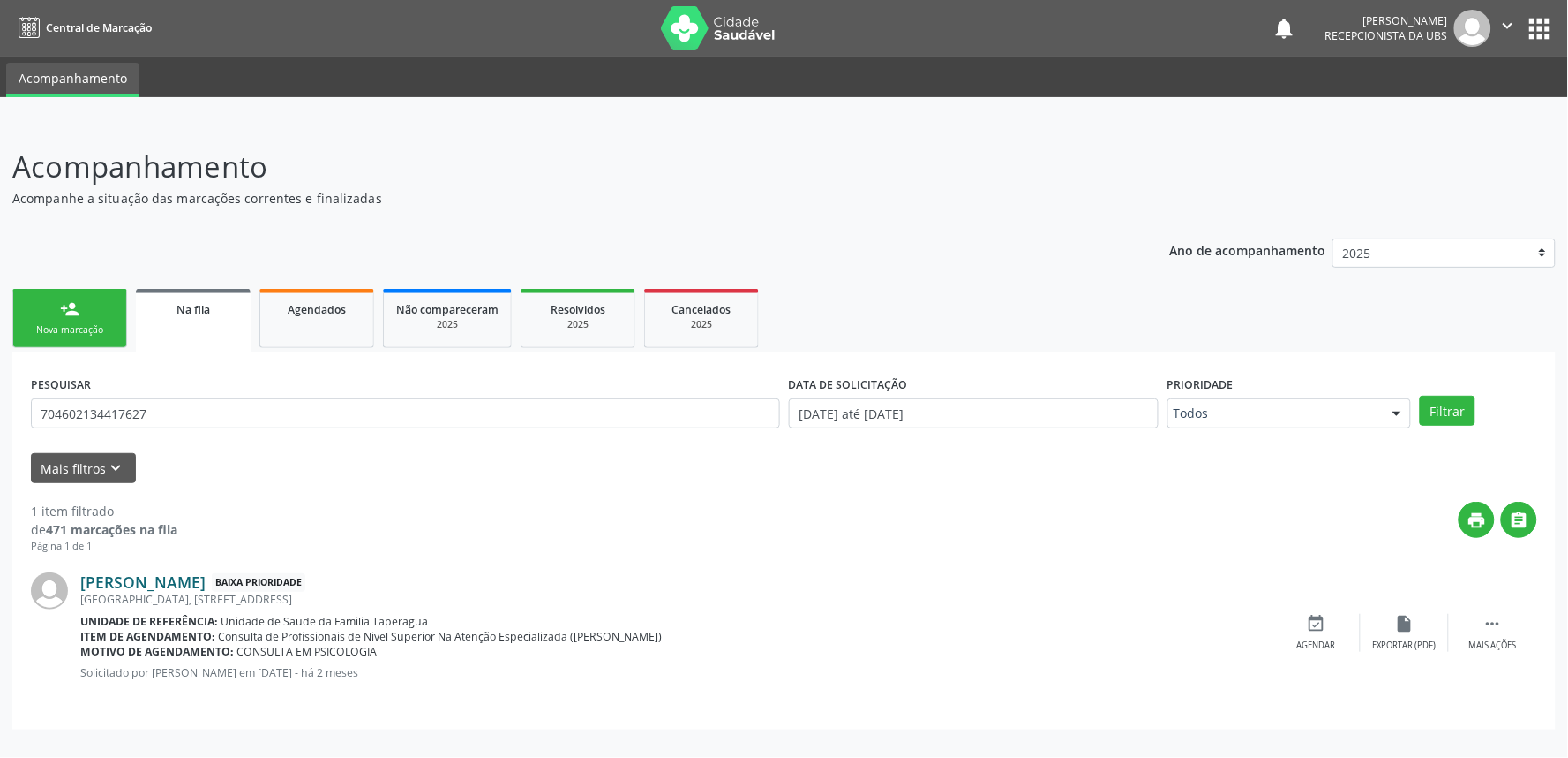
click at [195, 588] on link "Havila Alves dos Santos" at bounding box center [143, 582] width 125 height 19
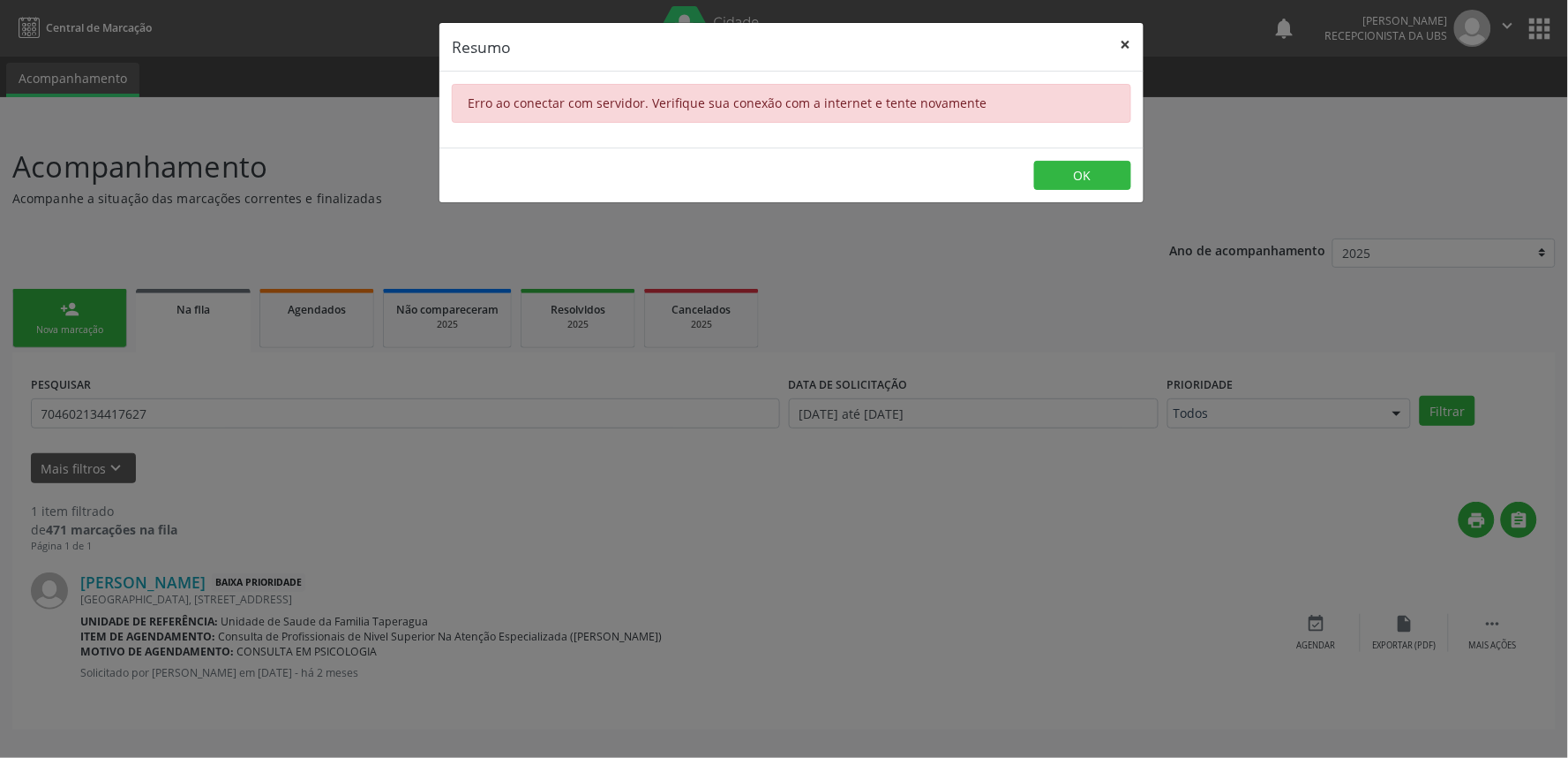
click at [1135, 50] on button "×" at bounding box center [1127, 44] width 35 height 43
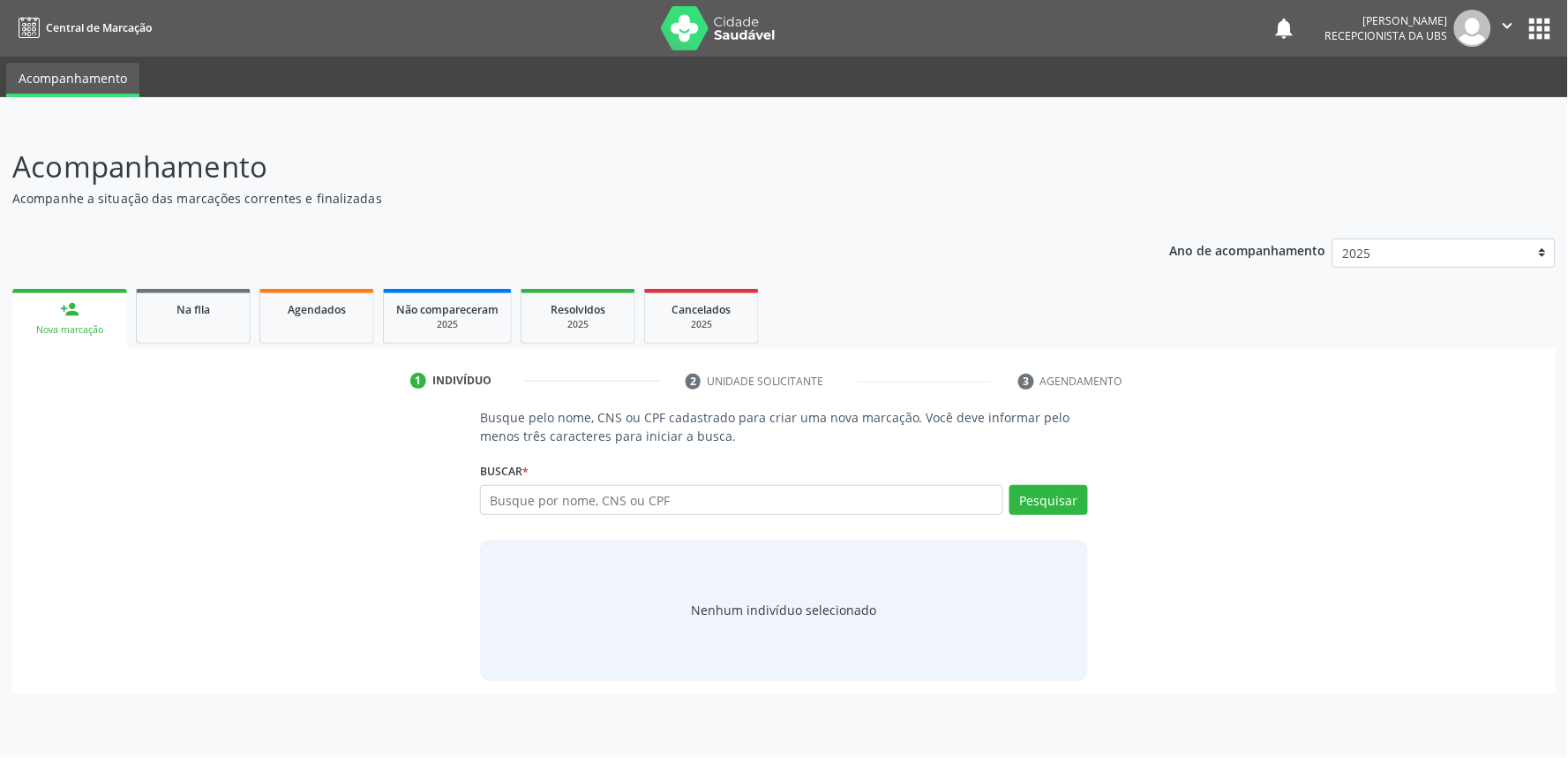
click at [214, 348] on div "1 Indivíduo 2 Unidade solicitante 3 Agendamento Busque pelo nome, CNS ou CPF ca…" at bounding box center [784, 520] width 1543 height 345
click at [185, 313] on span "Na fila" at bounding box center [193, 309] width 34 height 15
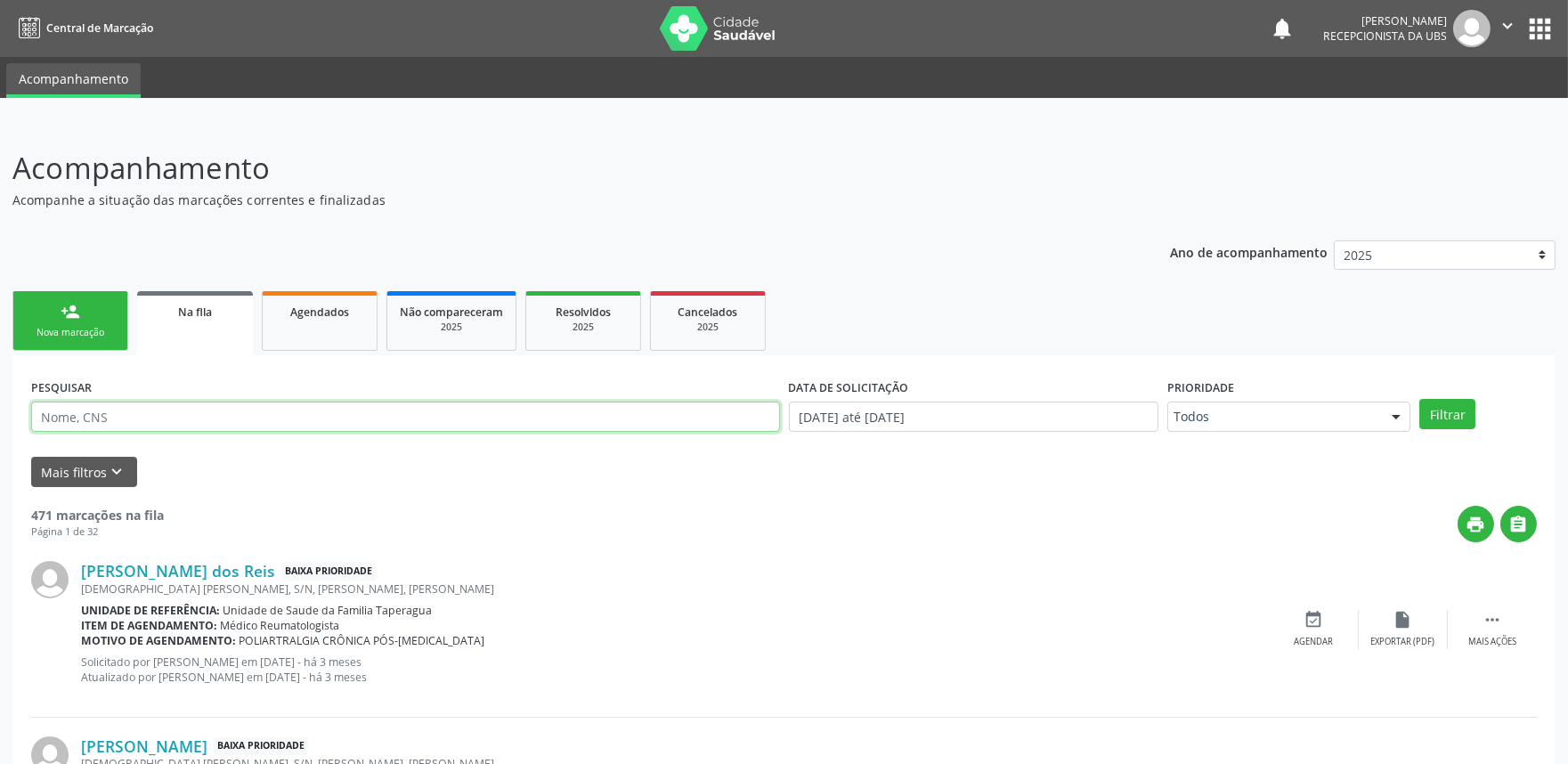
click at [301, 415] on input "text" at bounding box center [405, 417] width 749 height 30
paste input "704602134417627"
type input "704602134417627"
click at [1419, 399] on button "Filtrar" at bounding box center [1447, 414] width 56 height 30
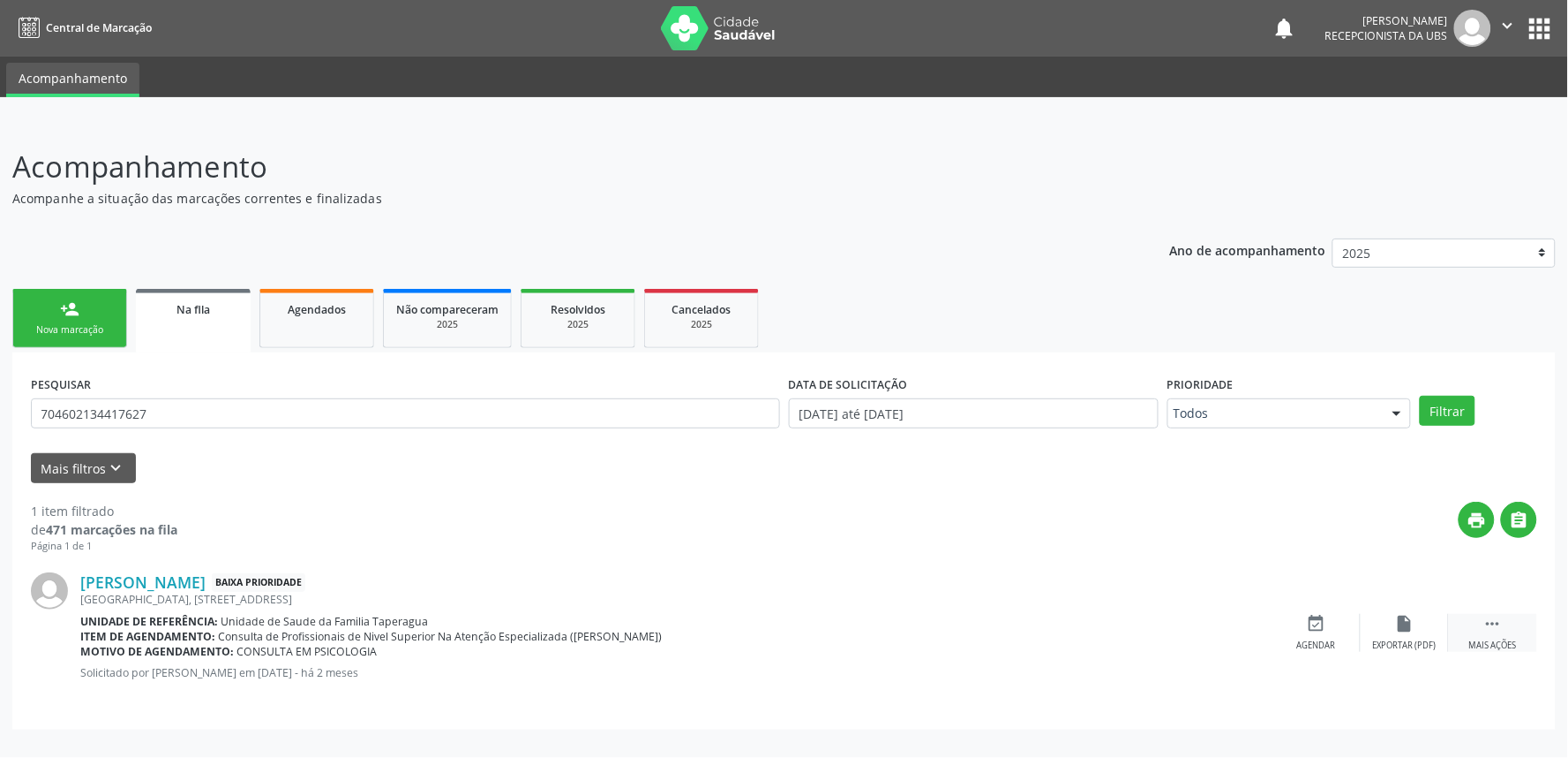
click at [1475, 616] on div " Mais ações" at bounding box center [1493, 633] width 88 height 38
click at [1481, 514] on icon "print" at bounding box center [1477, 520] width 19 height 19
click at [199, 580] on link "Havila Alves dos Santos" at bounding box center [143, 582] width 125 height 19
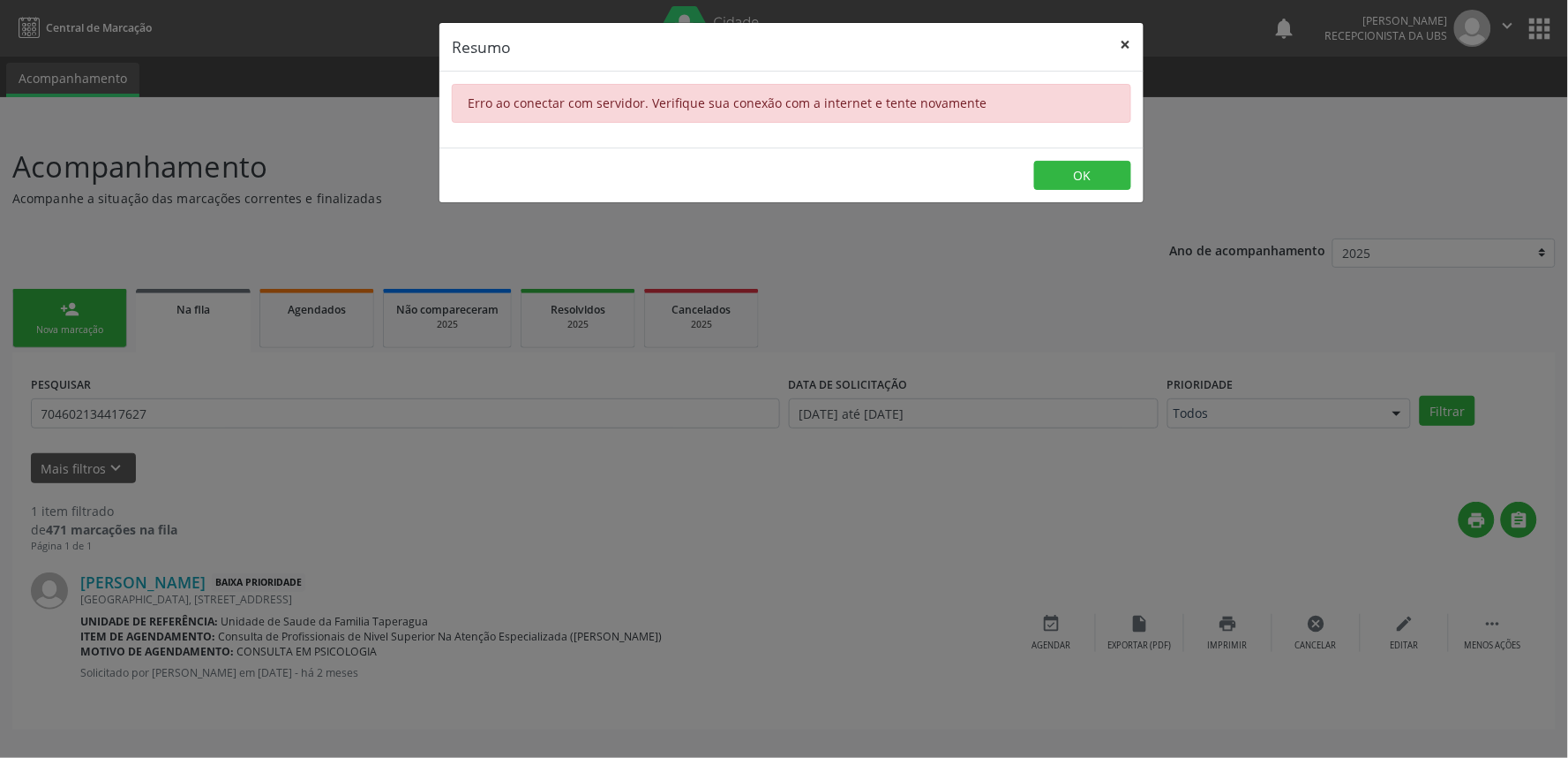
click at [1127, 48] on button "×" at bounding box center [1127, 44] width 35 height 43
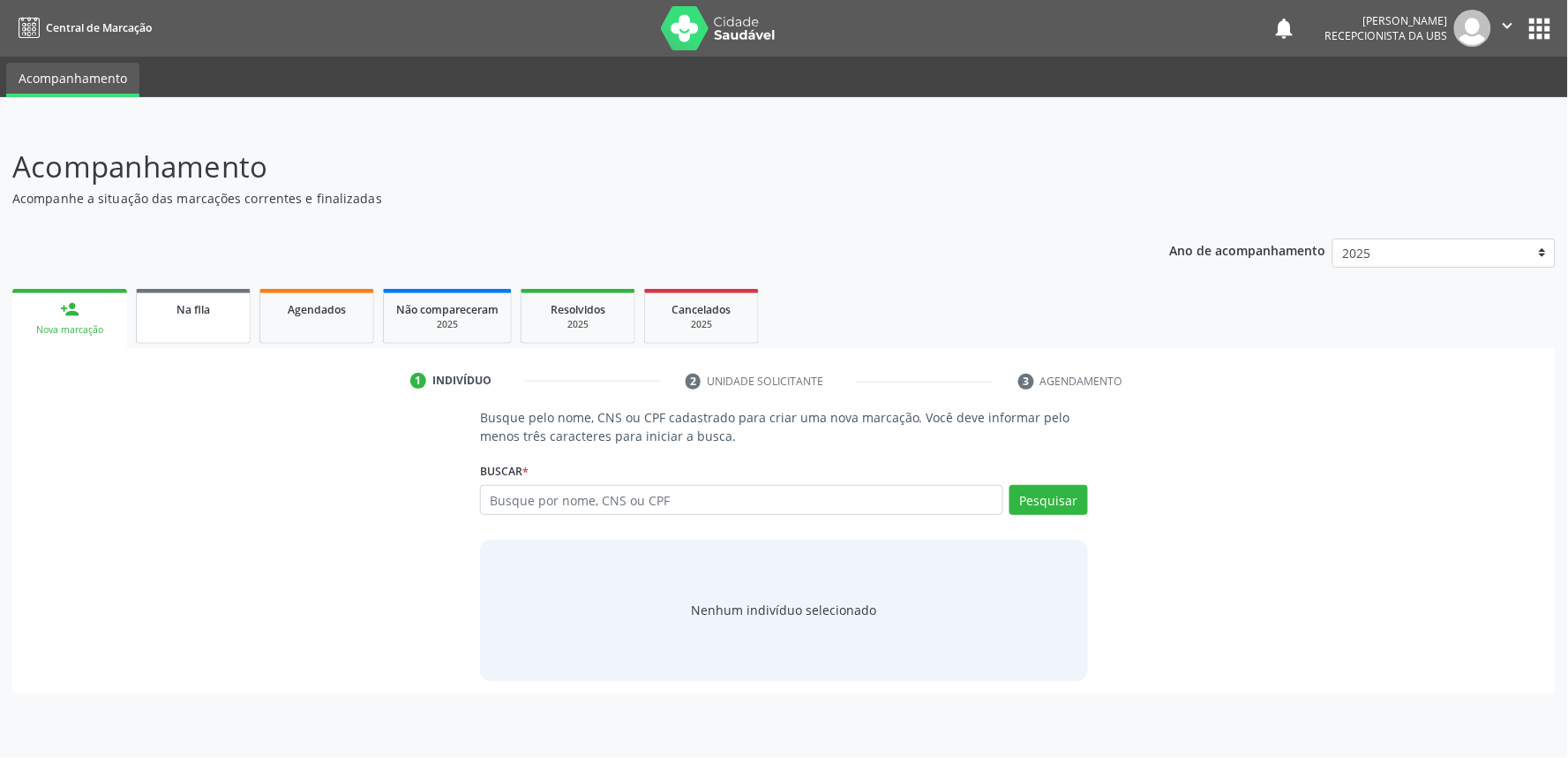
click at [219, 313] on div "Na fila" at bounding box center [193, 308] width 88 height 19
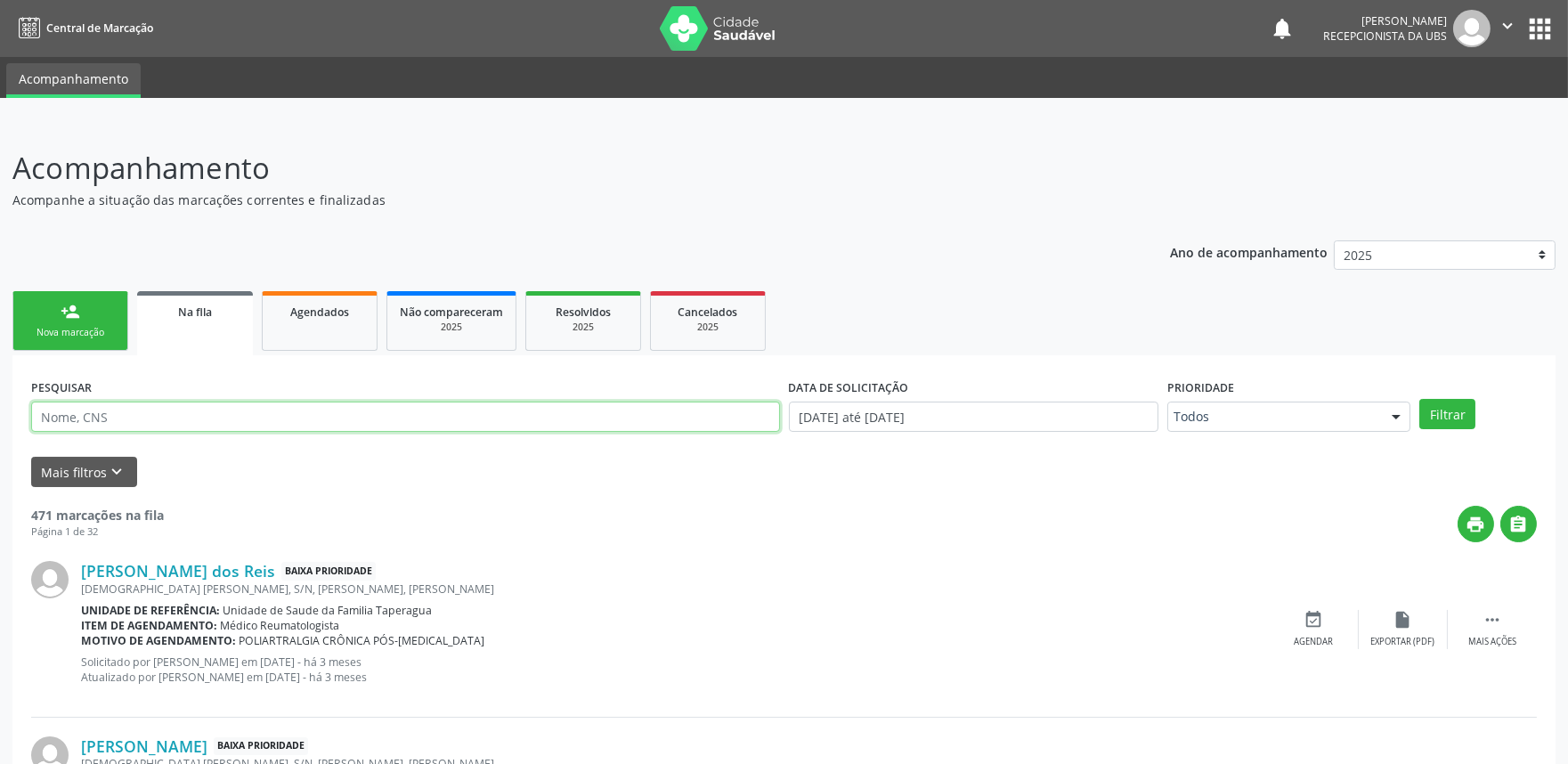
click at [332, 405] on input "text" at bounding box center [405, 417] width 749 height 30
paste input "704602134417627"
type input "704602134417627"
click at [1419, 399] on button "Filtrar" at bounding box center [1447, 414] width 56 height 30
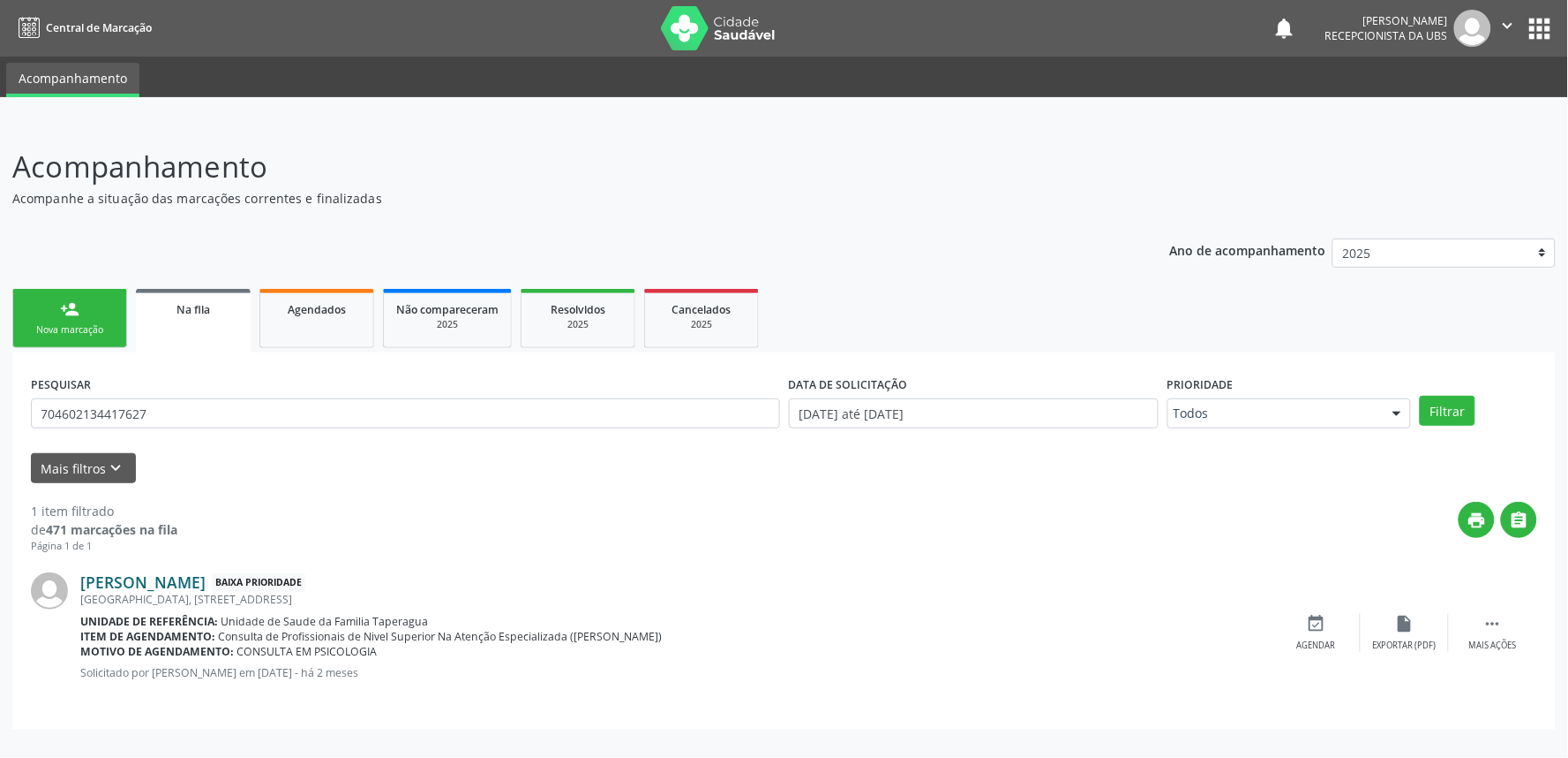
click at [203, 574] on link "Havila Alves dos Santos" at bounding box center [143, 582] width 125 height 19
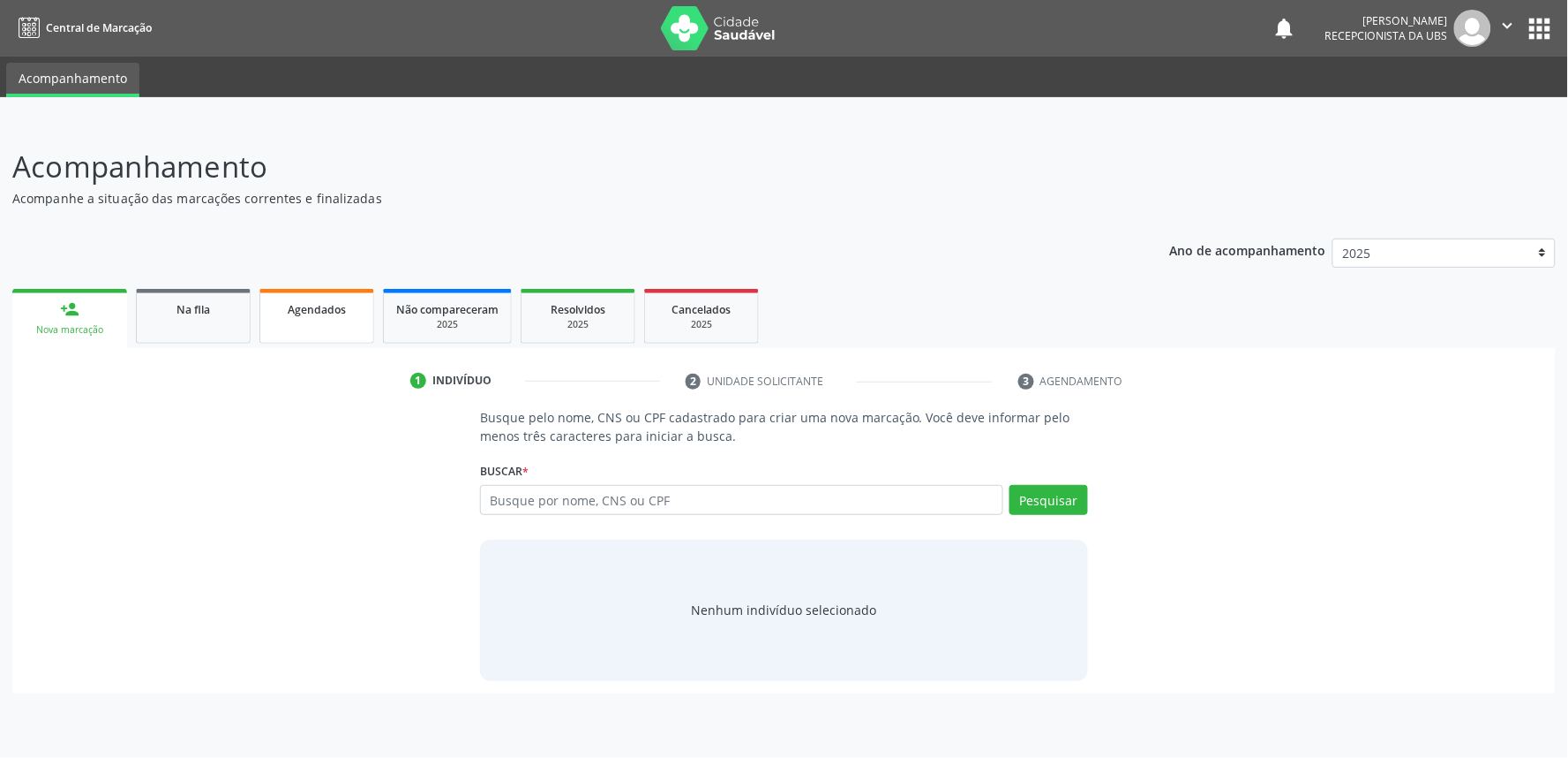
click at [323, 299] on div "Agendados" at bounding box center [317, 308] width 88 height 19
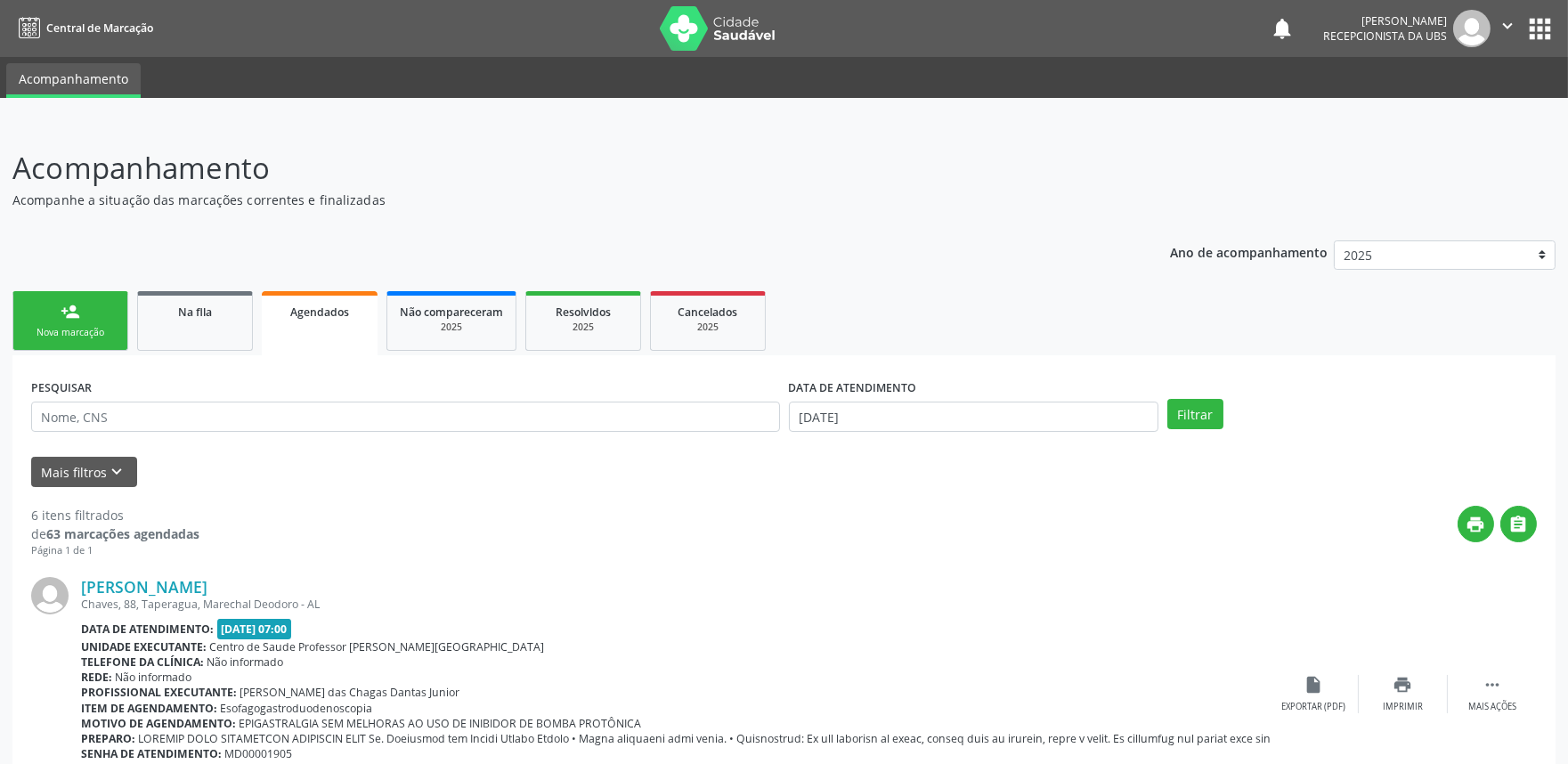
click at [839, 194] on p "Acompanhe a situação das marcações correntes e finalizadas" at bounding box center [552, 199] width 1081 height 19
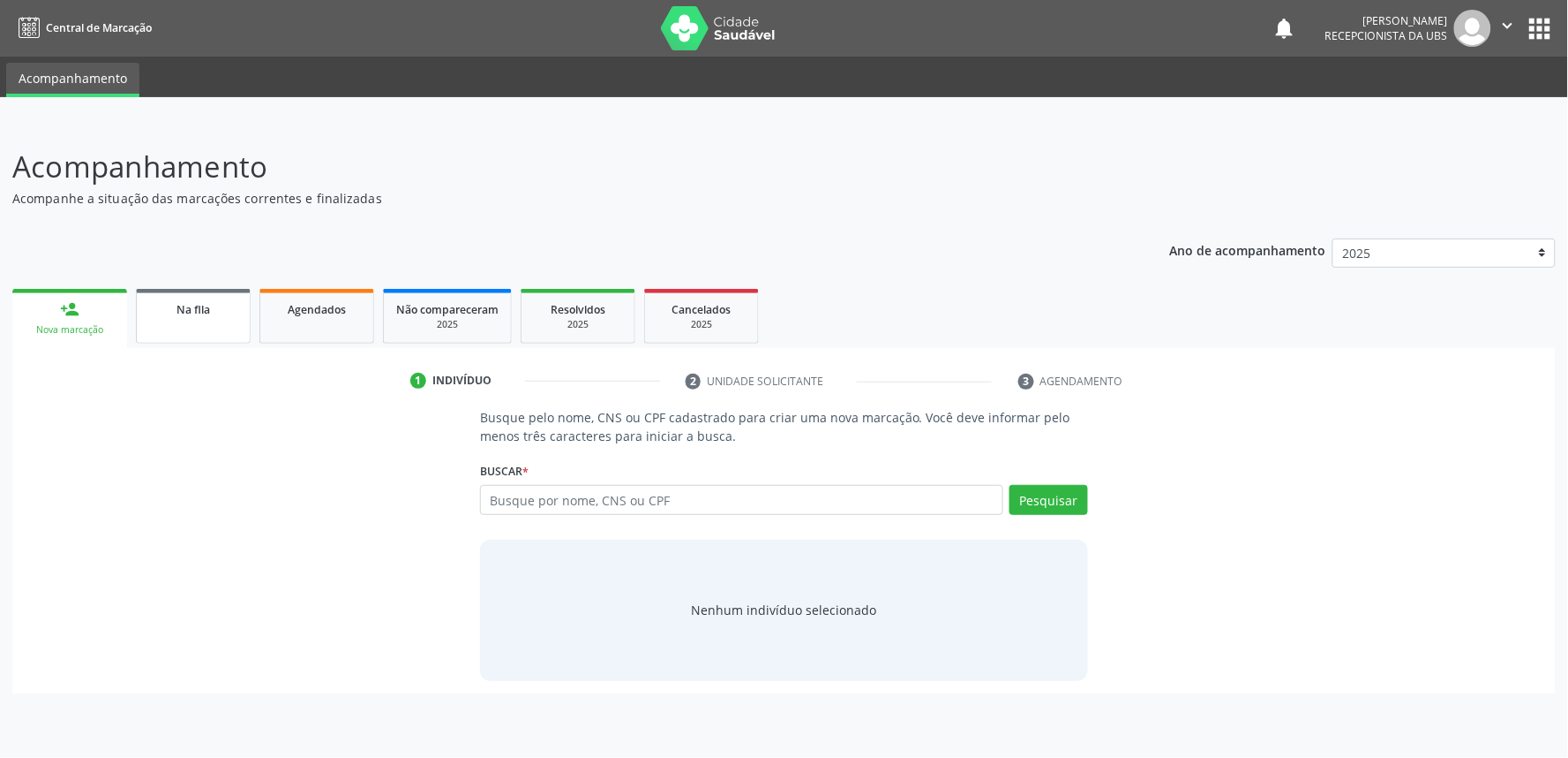
click at [192, 302] on span "Na fila" at bounding box center [193, 309] width 34 height 15
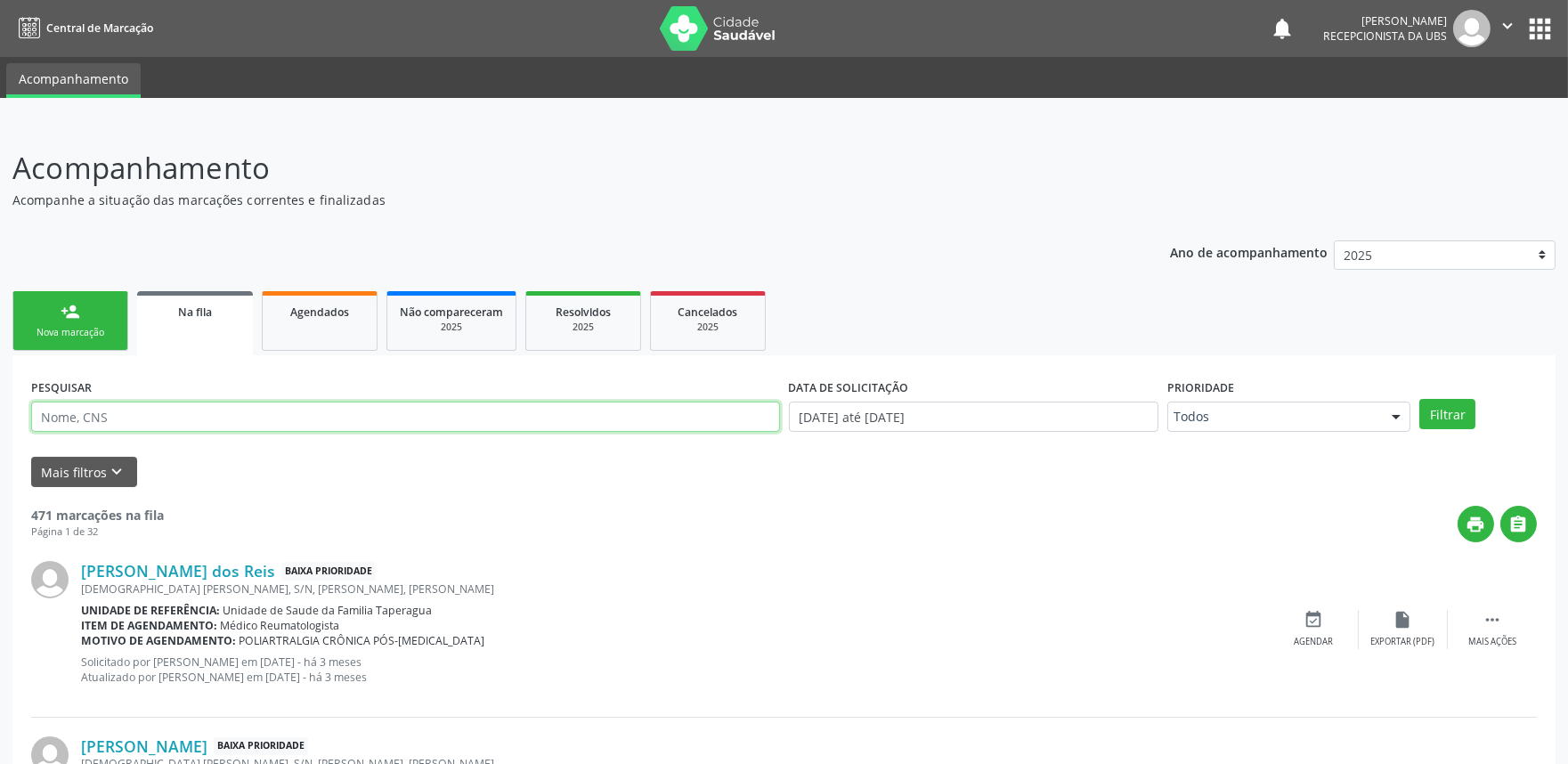
click at [339, 417] on input "text" at bounding box center [405, 417] width 749 height 30
paste input "702109747917793"
type input "702109747917793"
click at [1419, 399] on button "Filtrar" at bounding box center [1447, 414] width 56 height 30
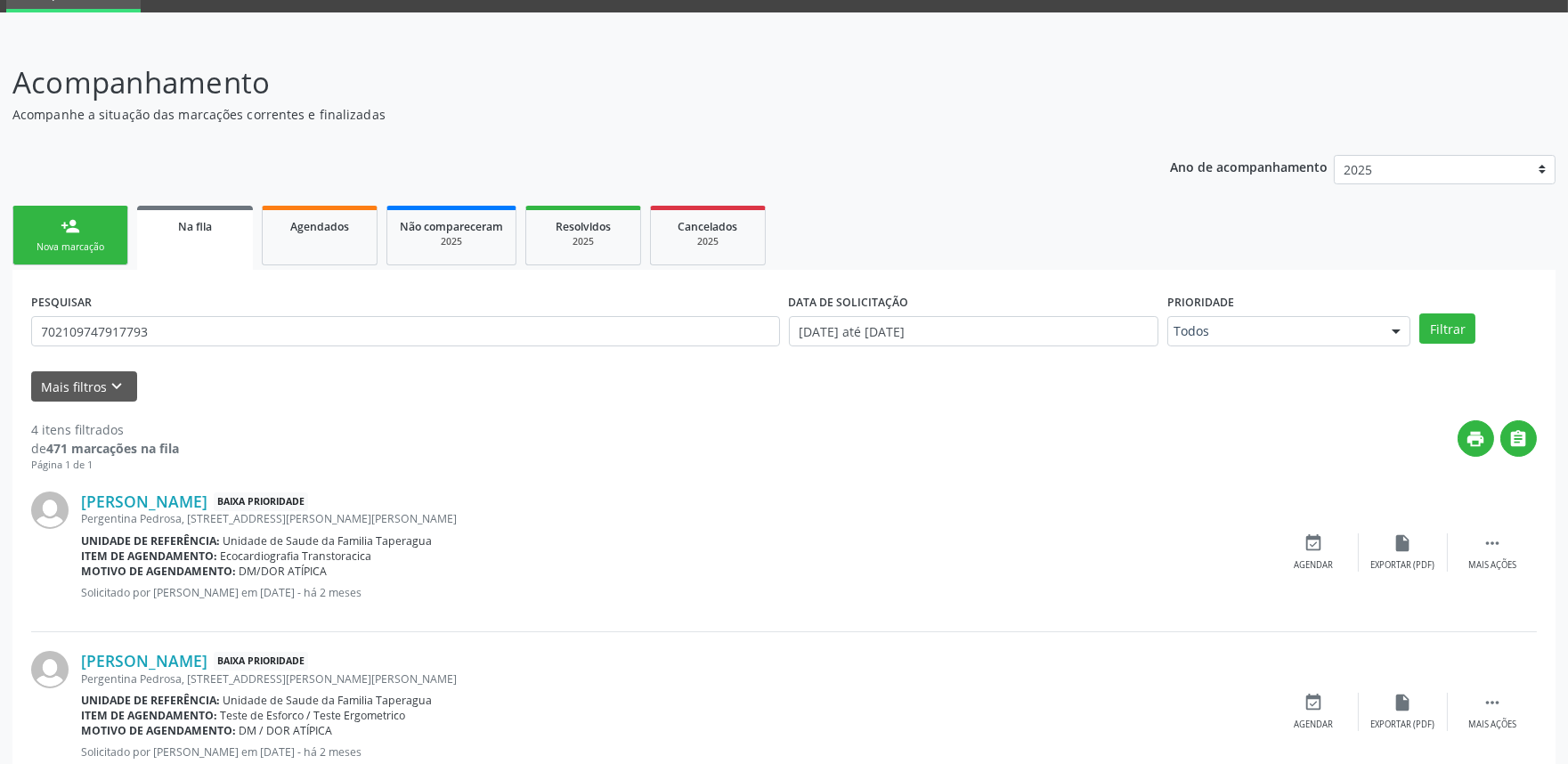
scroll to position [45, 0]
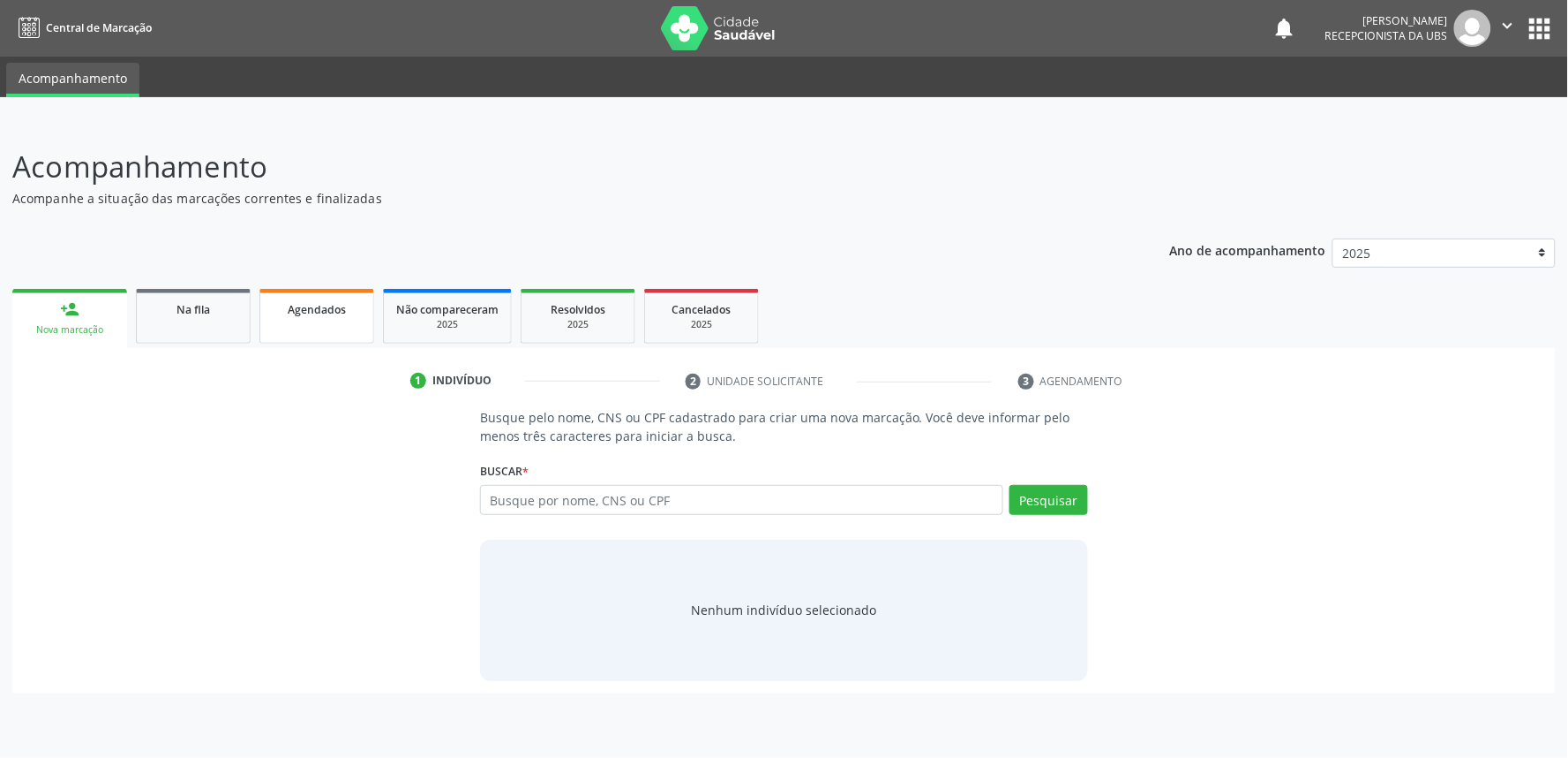
click at [318, 319] on link "Agendados" at bounding box center [317, 316] width 115 height 55
select select "9"
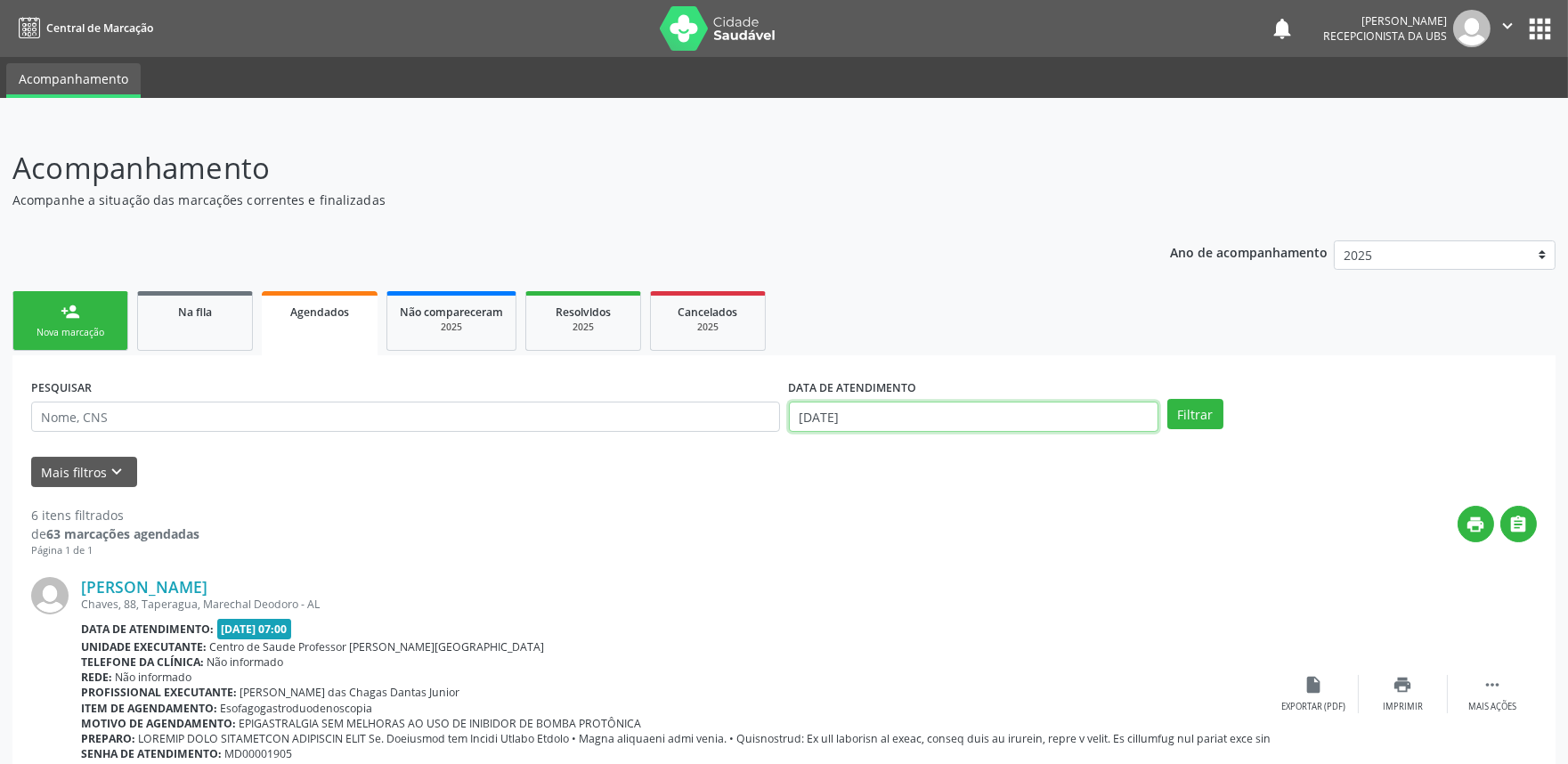
click at [898, 415] on input "[DATE]" at bounding box center [974, 417] width 370 height 30
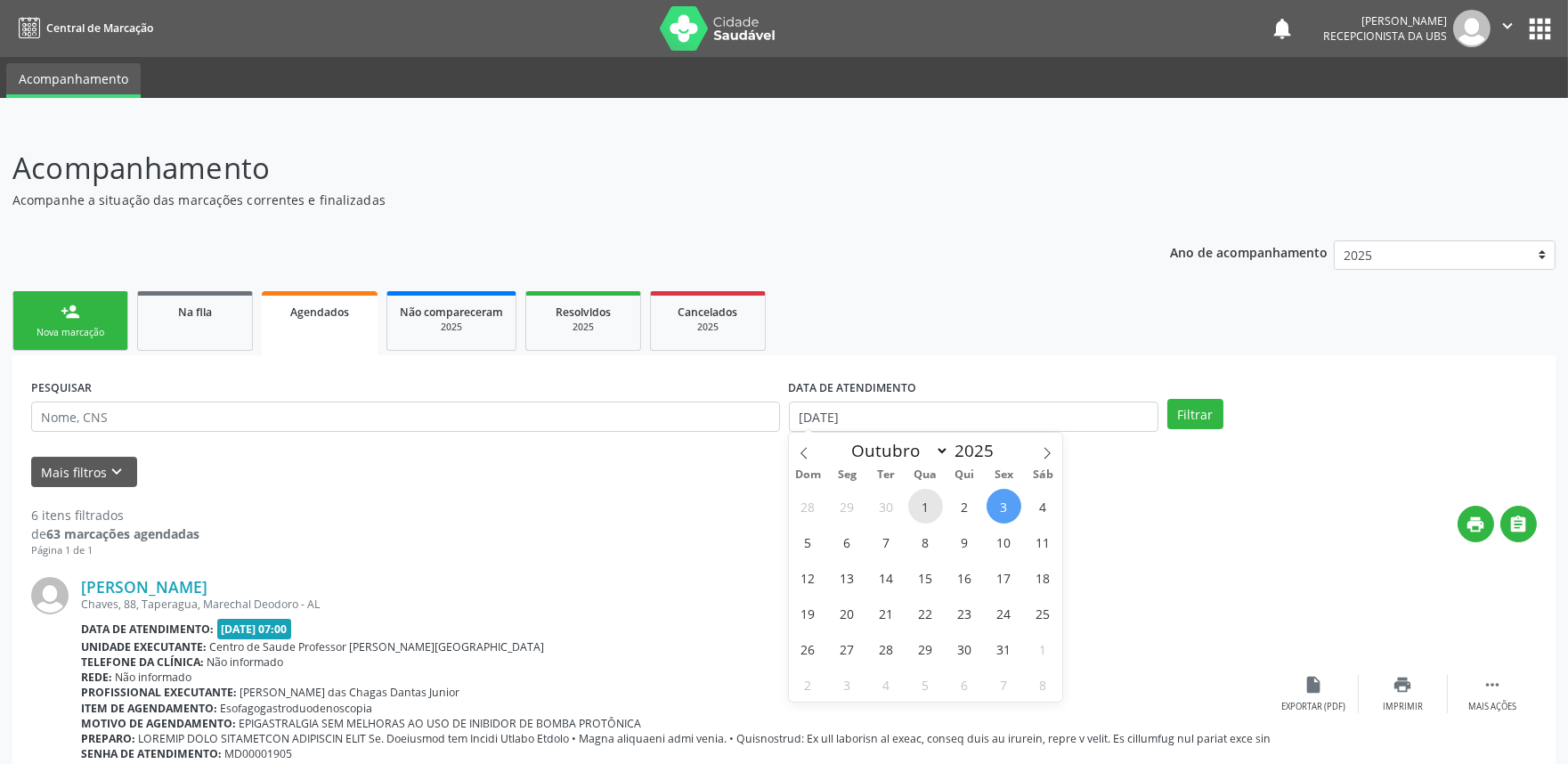
click at [928, 501] on span "1" at bounding box center [926, 506] width 35 height 35
type input "[DATE]"
click at [1049, 451] on icon at bounding box center [1048, 452] width 6 height 12
select select "10"
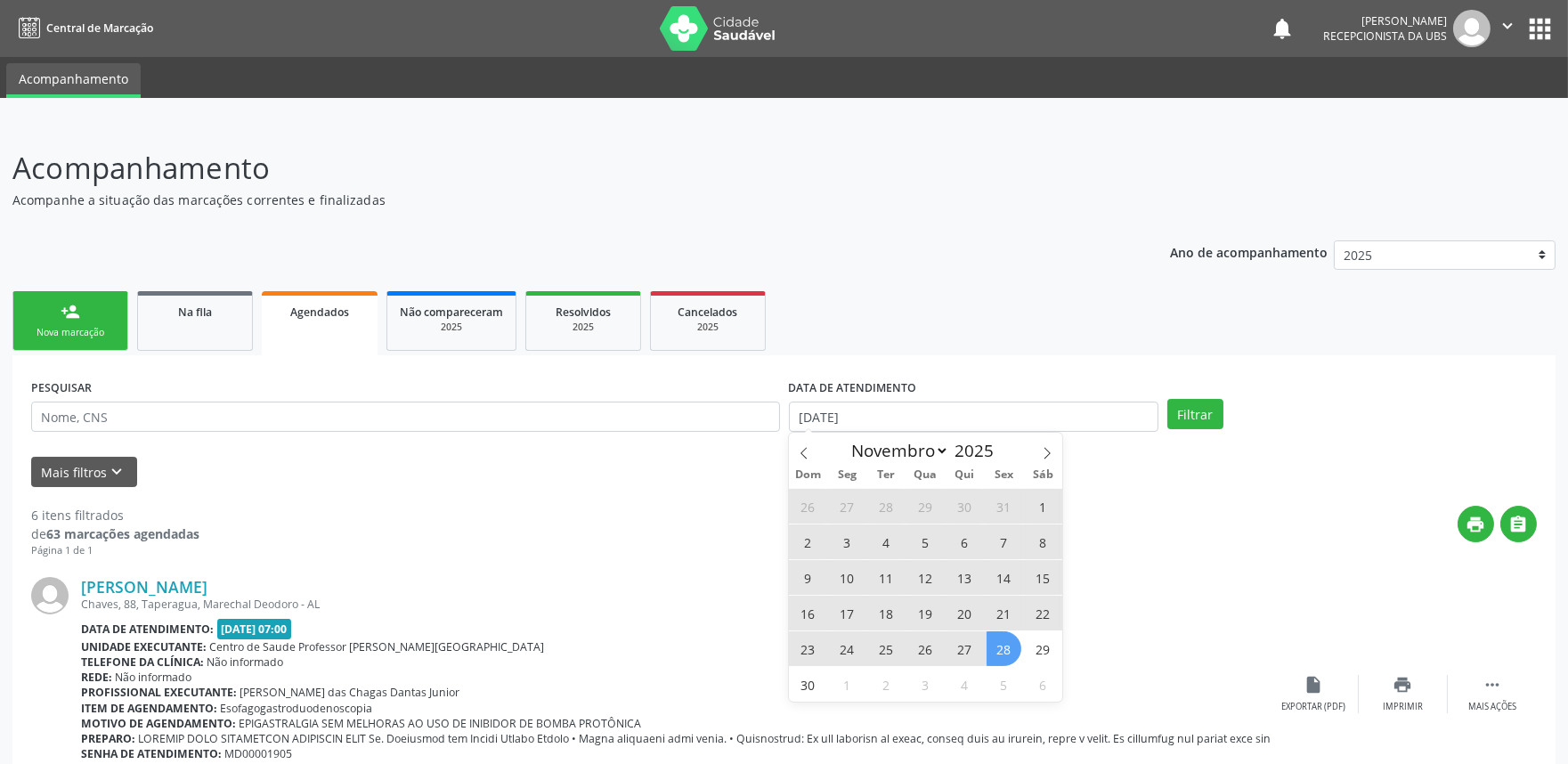
click at [1010, 646] on span "28" at bounding box center [1004, 648] width 35 height 35
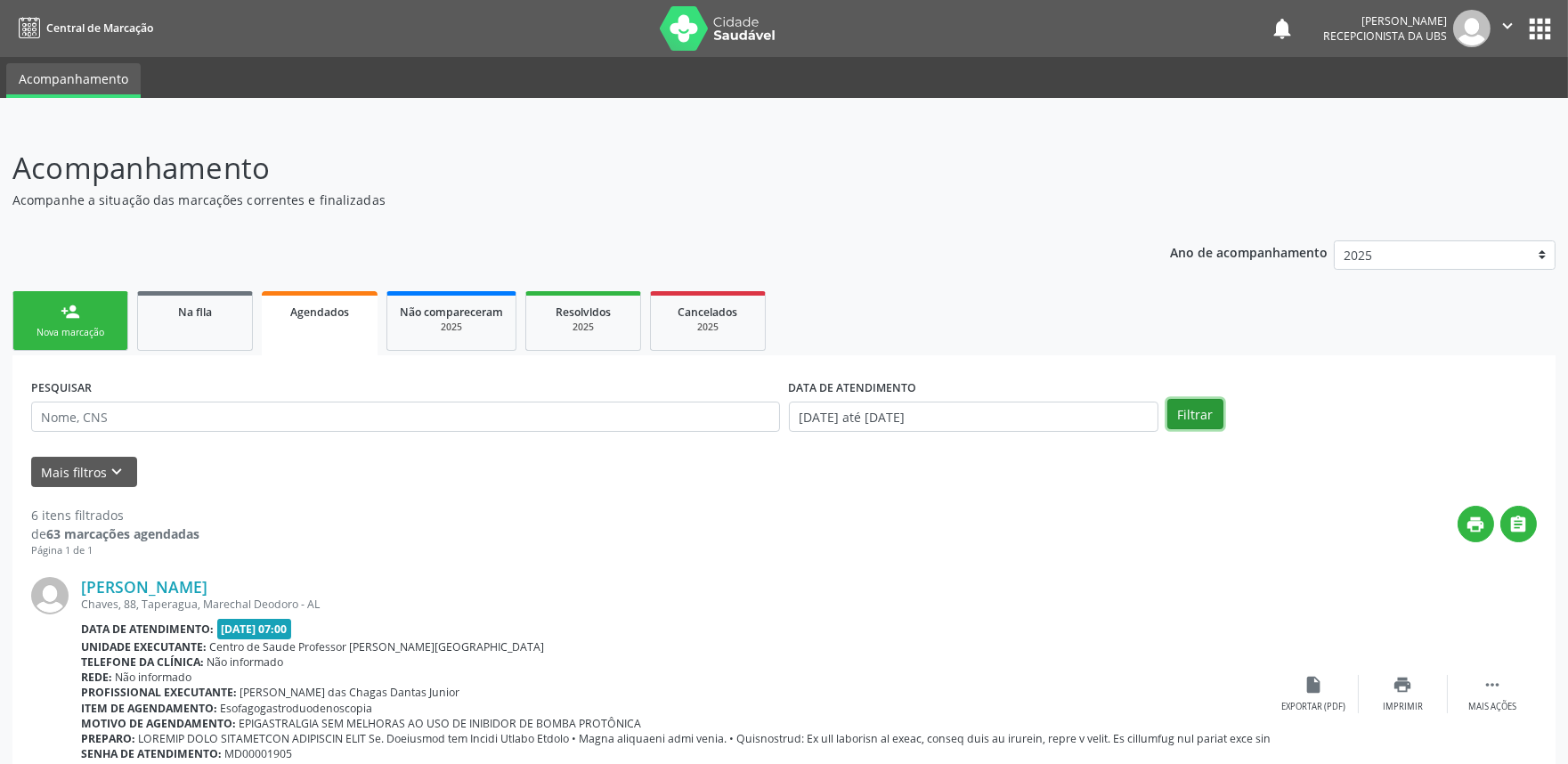
click at [1198, 414] on button "Filtrar" at bounding box center [1196, 414] width 56 height 30
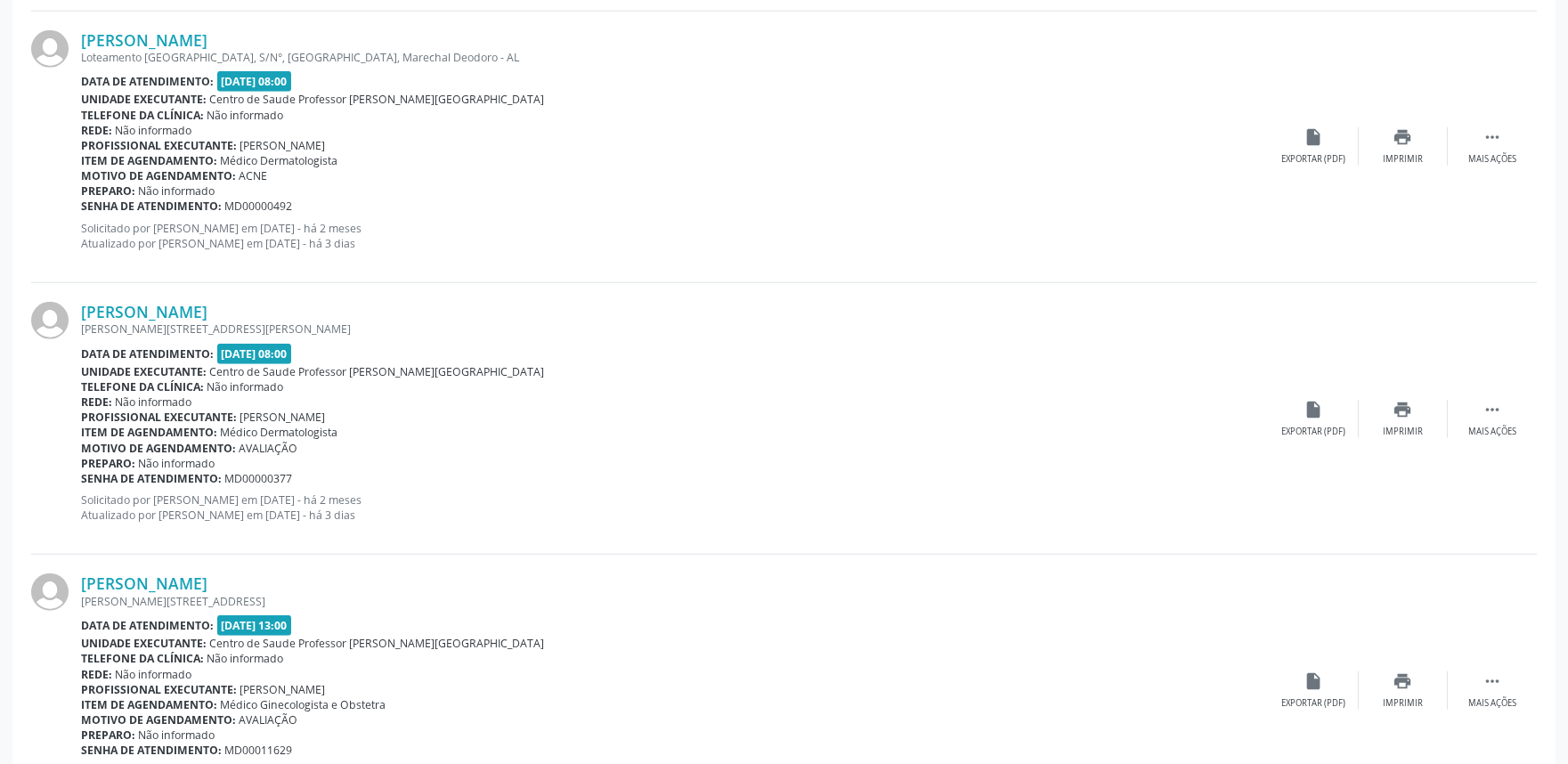
scroll to position [3563, 0]
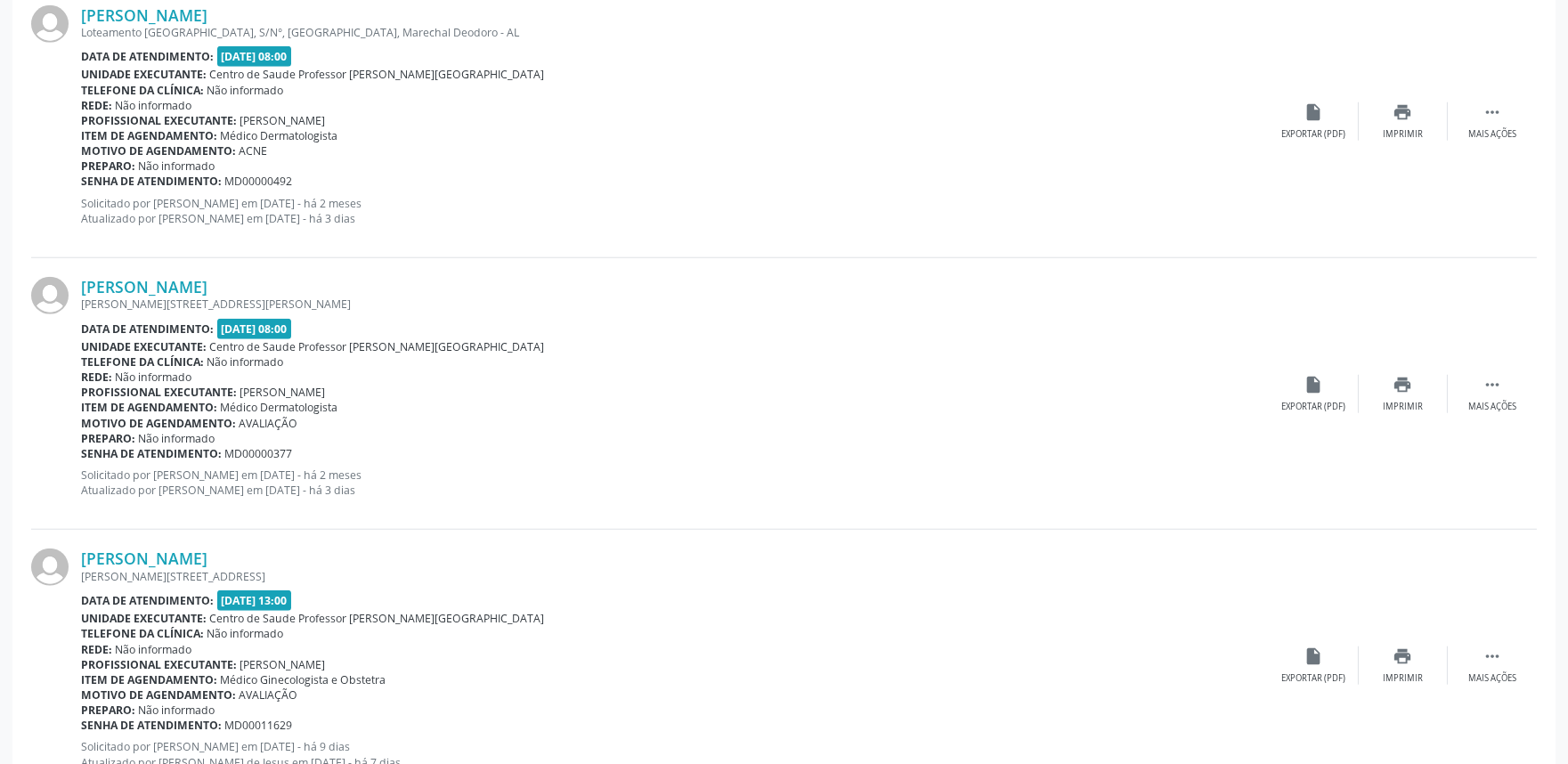
drag, startPoint x: 566, startPoint y: 183, endPoint x: 648, endPoint y: 107, distance: 111.8
click at [648, 107] on div "Rede: Não informado" at bounding box center [675, 105] width 1189 height 15
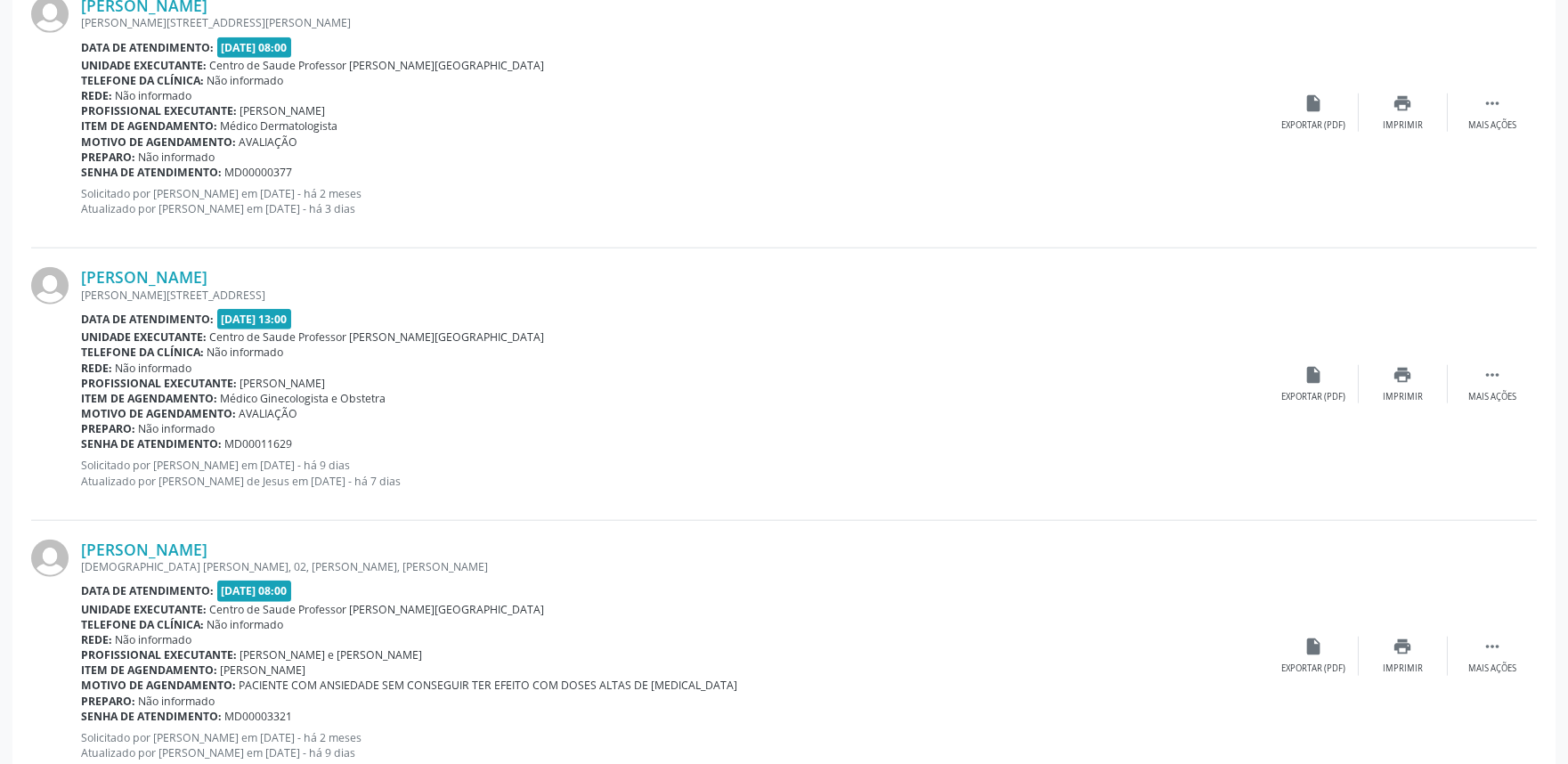
scroll to position [3953, 0]
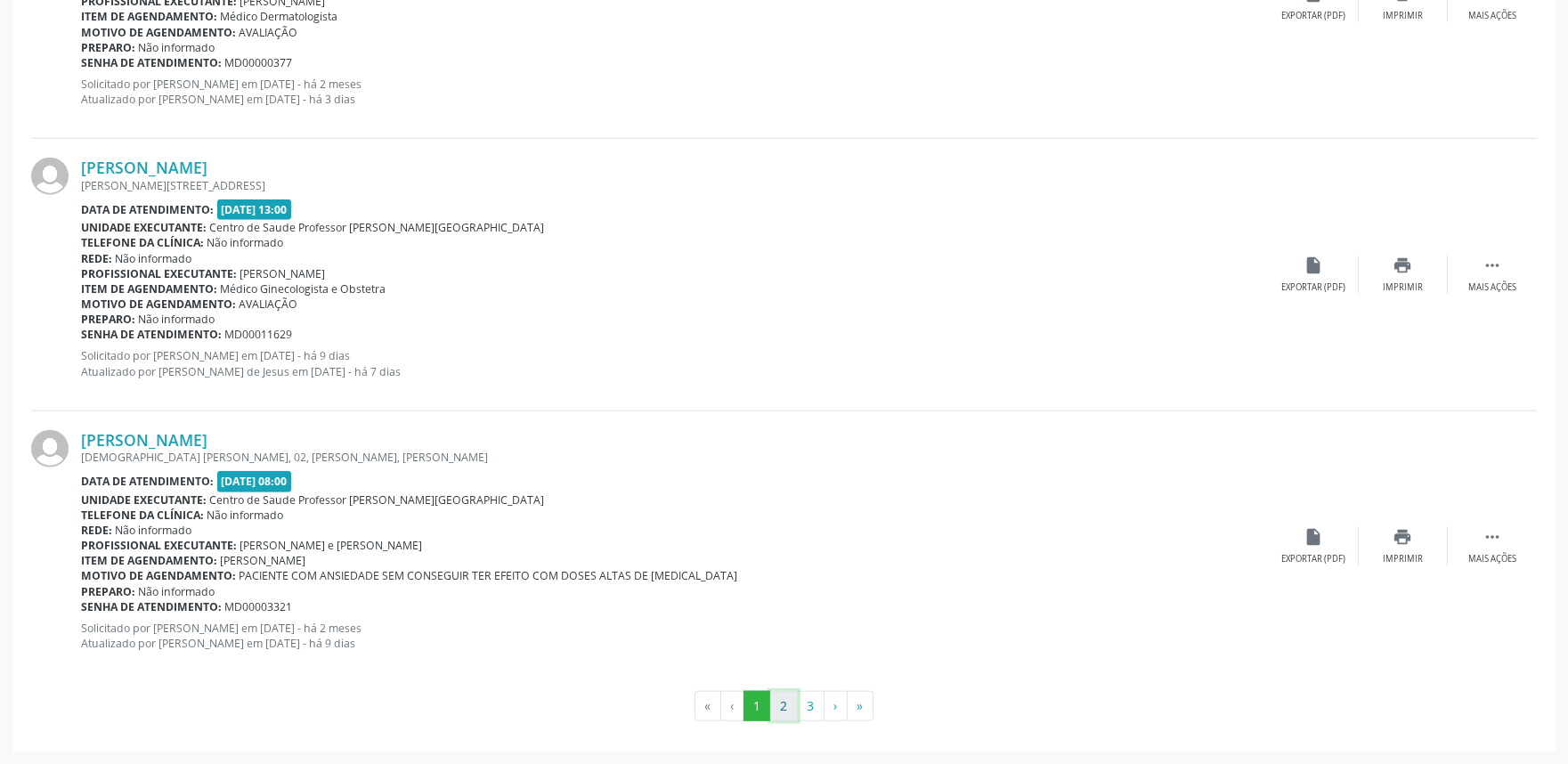
click at [779, 708] on button "2" at bounding box center [784, 706] width 28 height 30
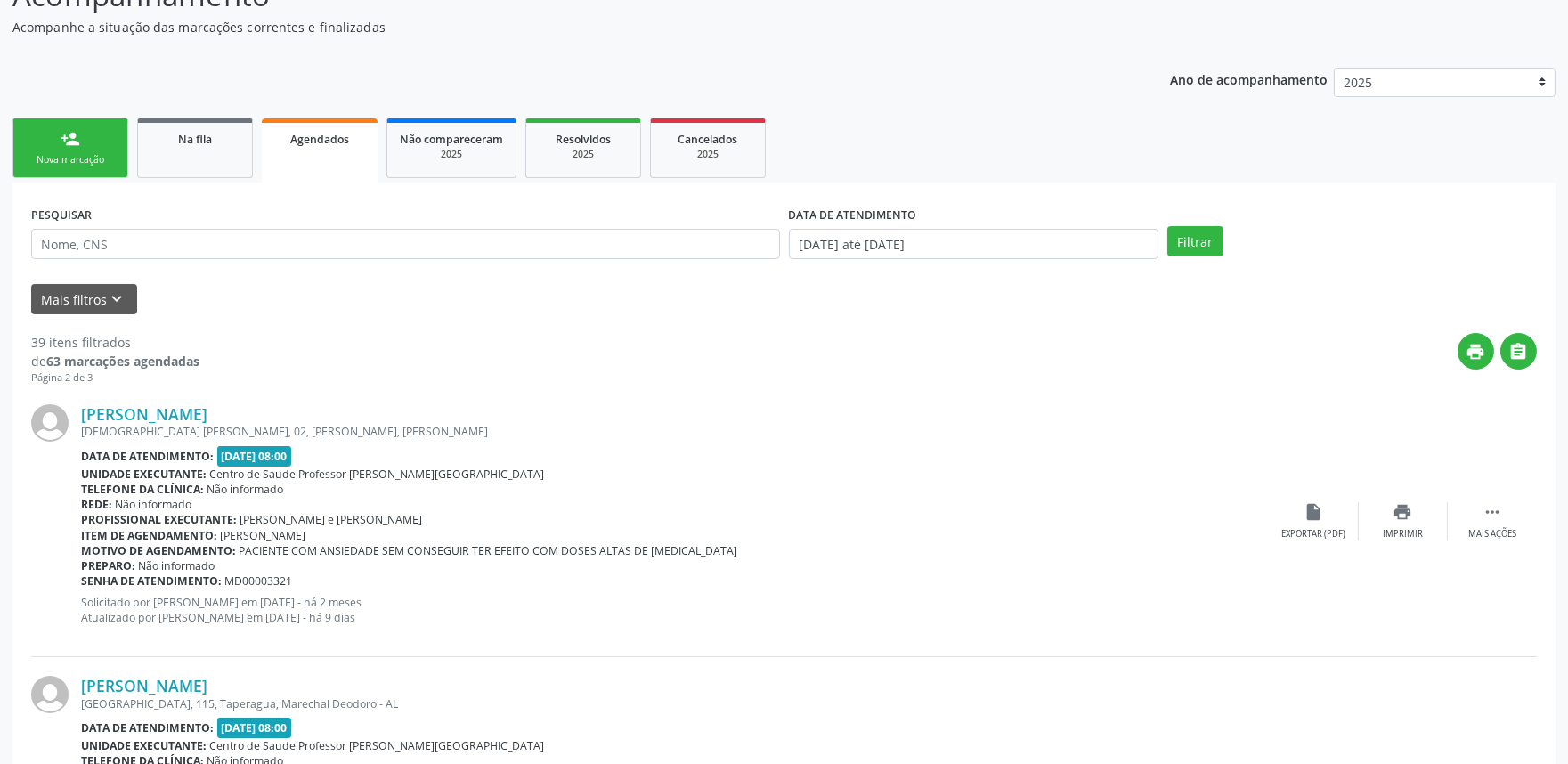
scroll to position [179, 0]
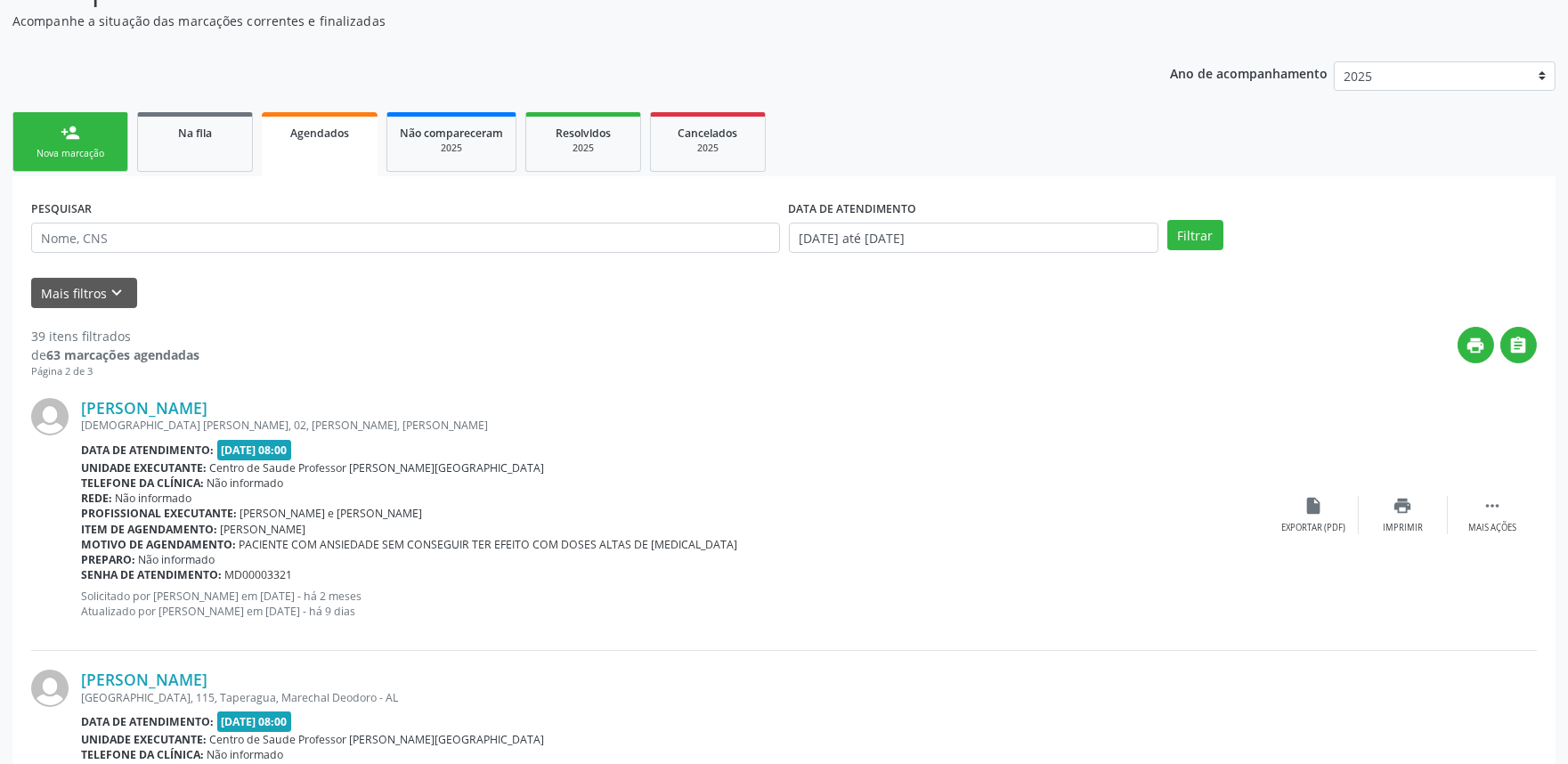
drag, startPoint x: 419, startPoint y: 278, endPoint x: 352, endPoint y: 191, distance: 109.8
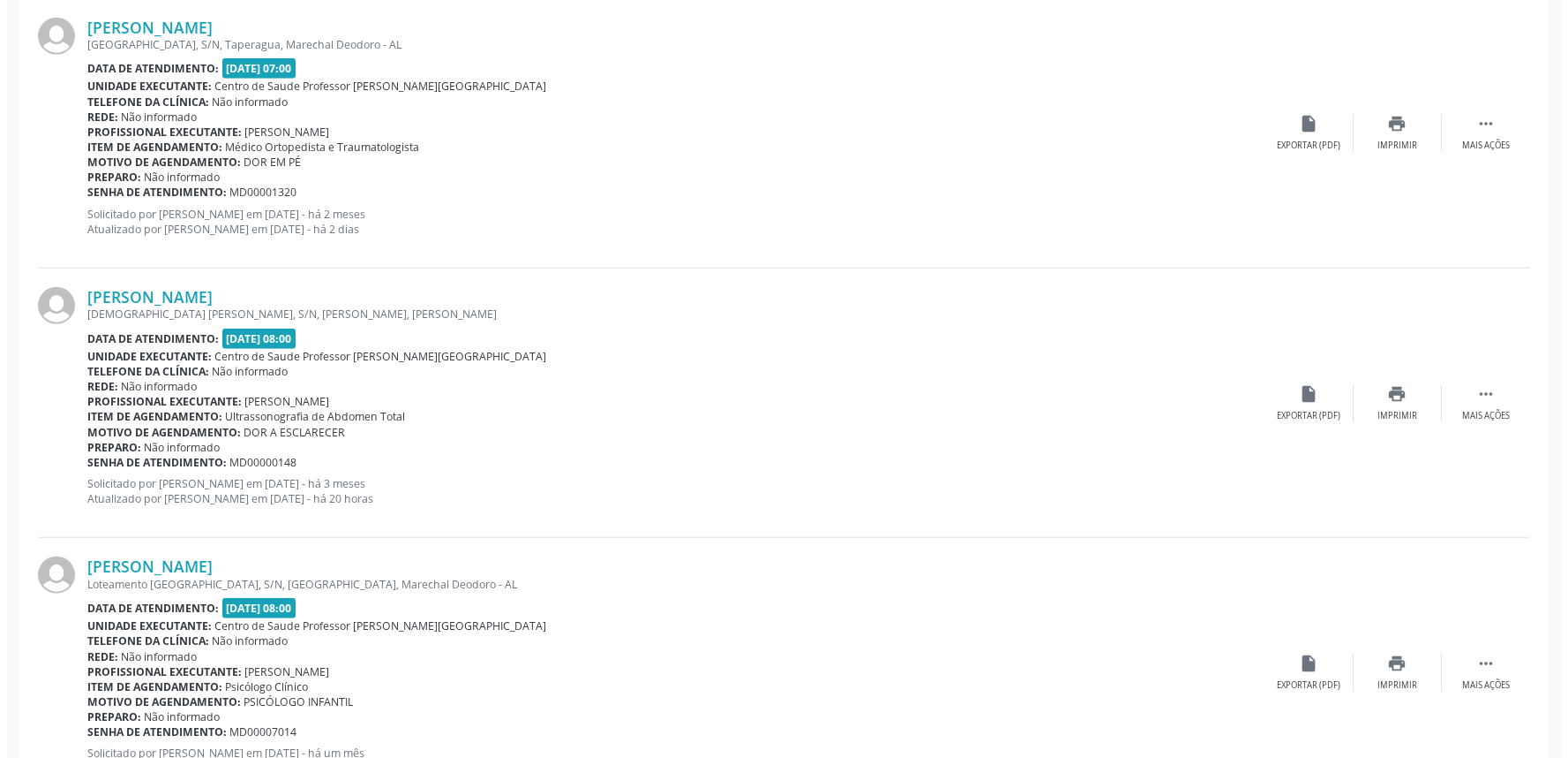
scroll to position [3528, 0]
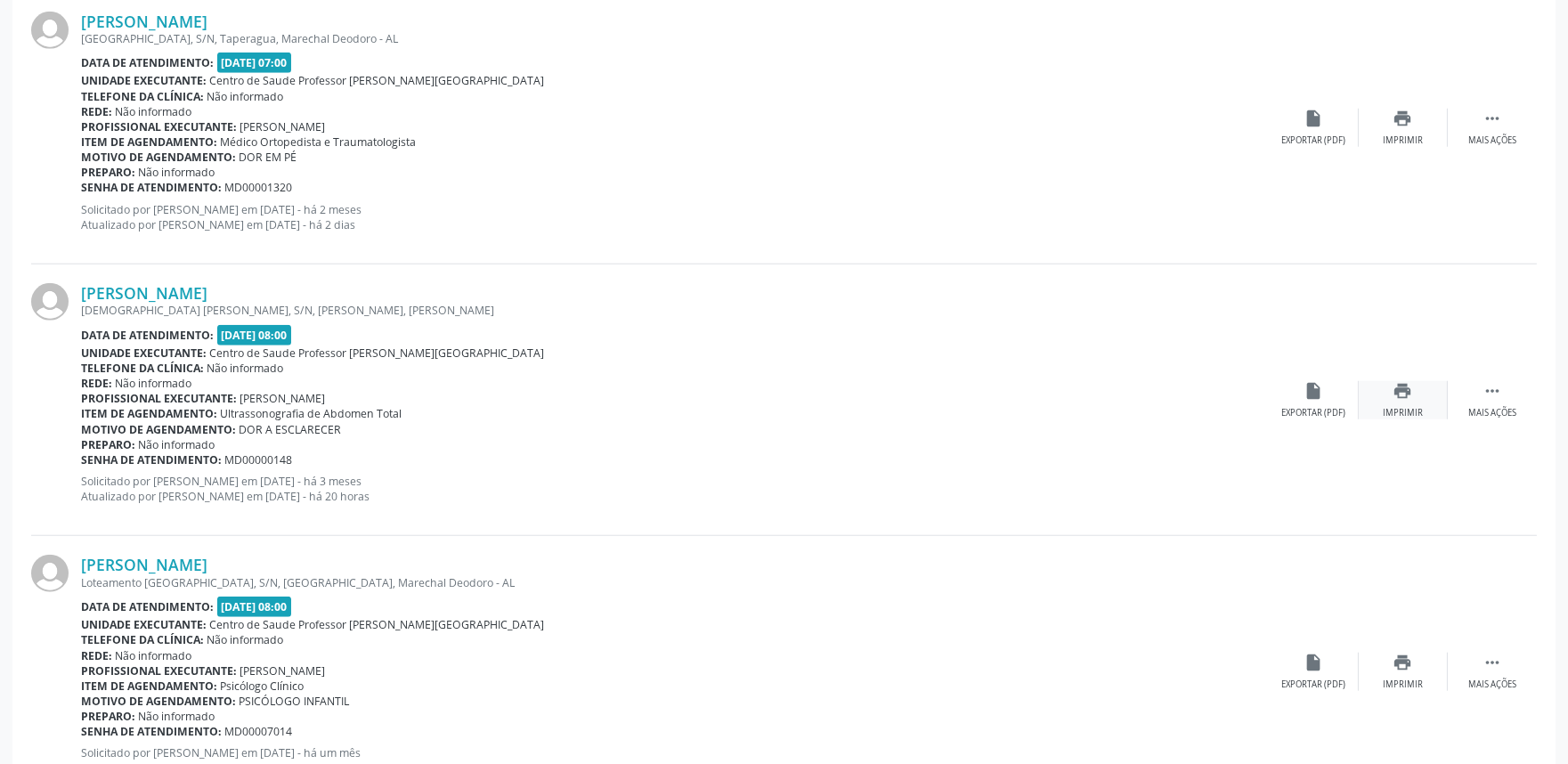
click at [1421, 408] on div "Imprimir" at bounding box center [1402, 413] width 40 height 12
click at [102, 288] on link "[PERSON_NAME]" at bounding box center [144, 293] width 127 height 20
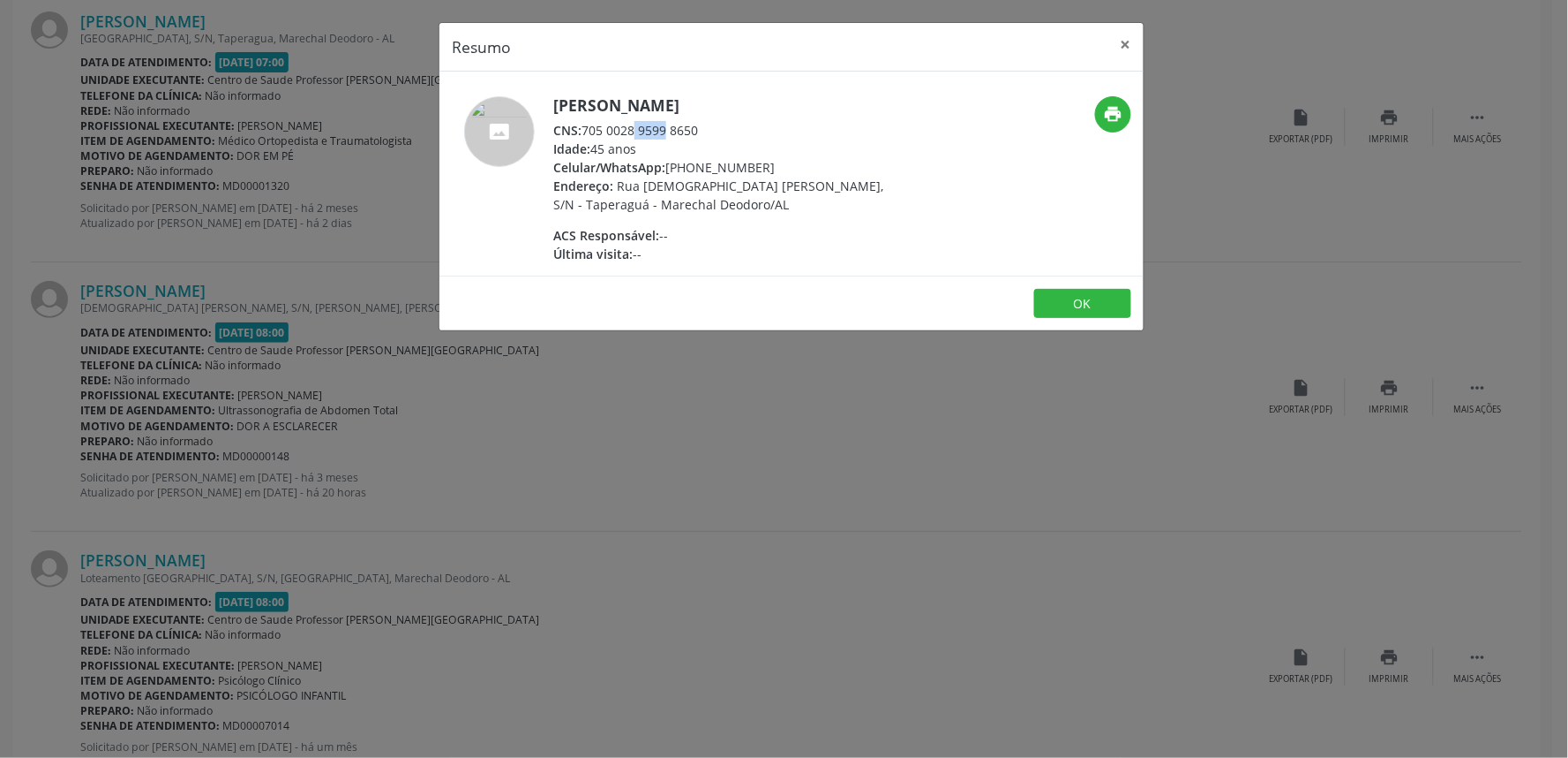
drag, startPoint x: 589, startPoint y: 126, endPoint x: 625, endPoint y: 124, distance: 36.1
click at [625, 124] on div "CNS: 705 0028 9599 8650" at bounding box center [725, 130] width 343 height 19
drag, startPoint x: 585, startPoint y: 122, endPoint x: 713, endPoint y: 122, distance: 128.0
click at [713, 122] on div "CNS: 705 0028 9599 8650" at bounding box center [725, 130] width 343 height 19
copy div "705 0028 9599 8650"
